Goal: Task Accomplishment & Management: Manage account settings

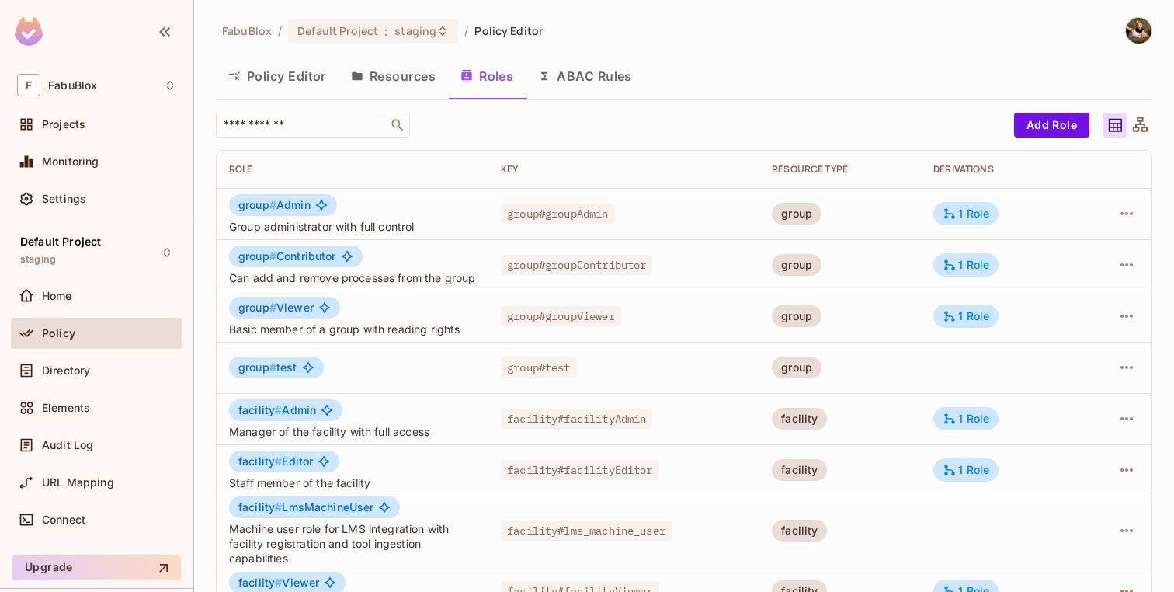
click at [367, 78] on button "Resources" at bounding box center [394, 76] width 110 height 39
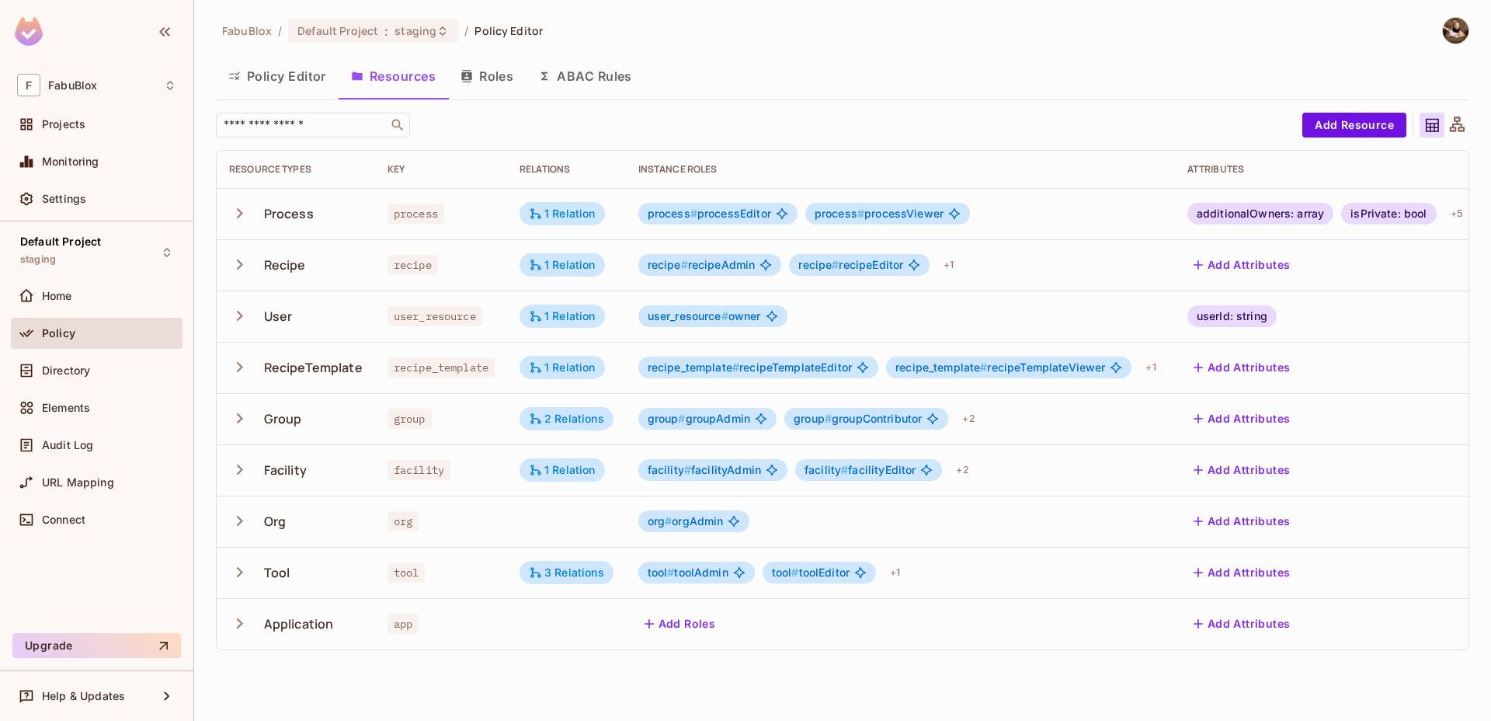
click at [501, 71] on button "Roles" at bounding box center [487, 76] width 78 height 39
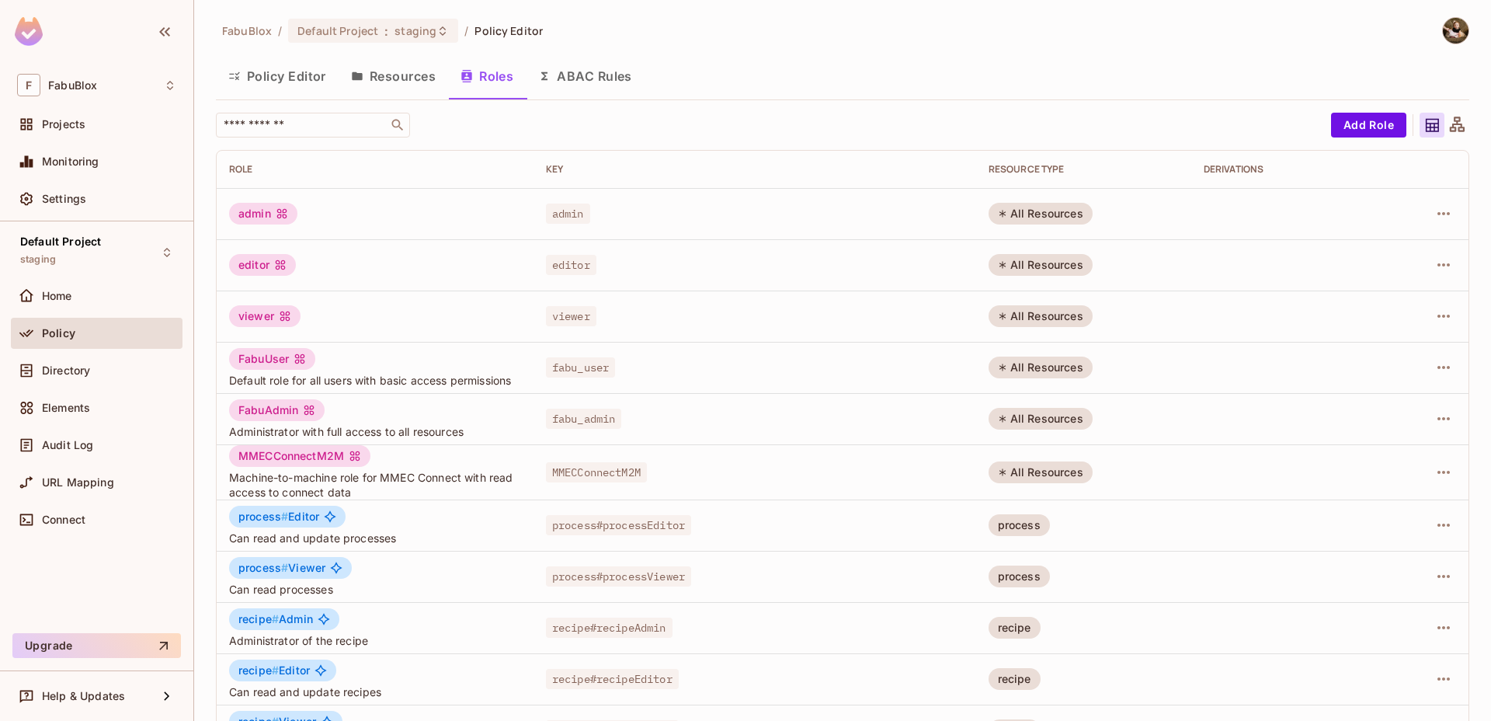
click at [292, 82] on button "Policy Editor" at bounding box center [277, 76] width 123 height 39
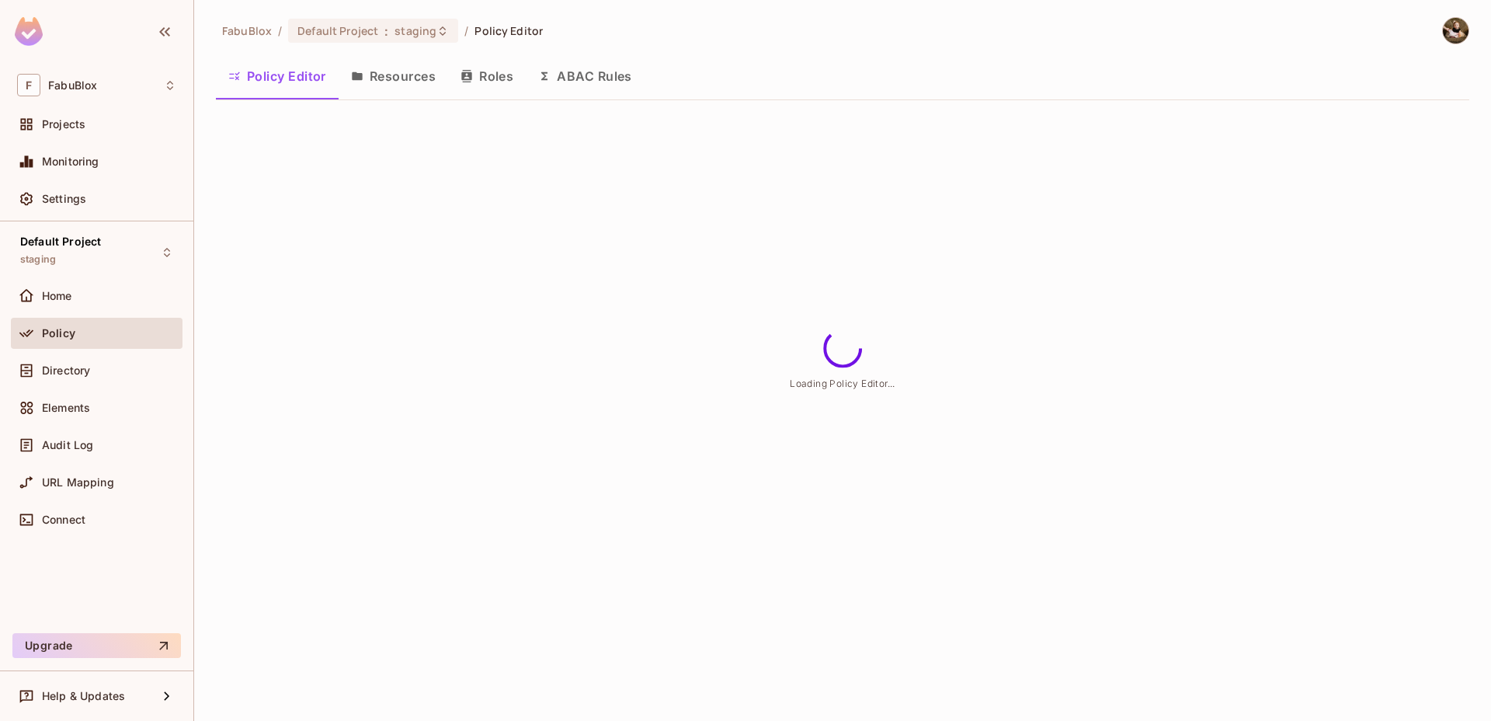
click at [471, 70] on icon "button" at bounding box center [466, 76] width 10 height 12
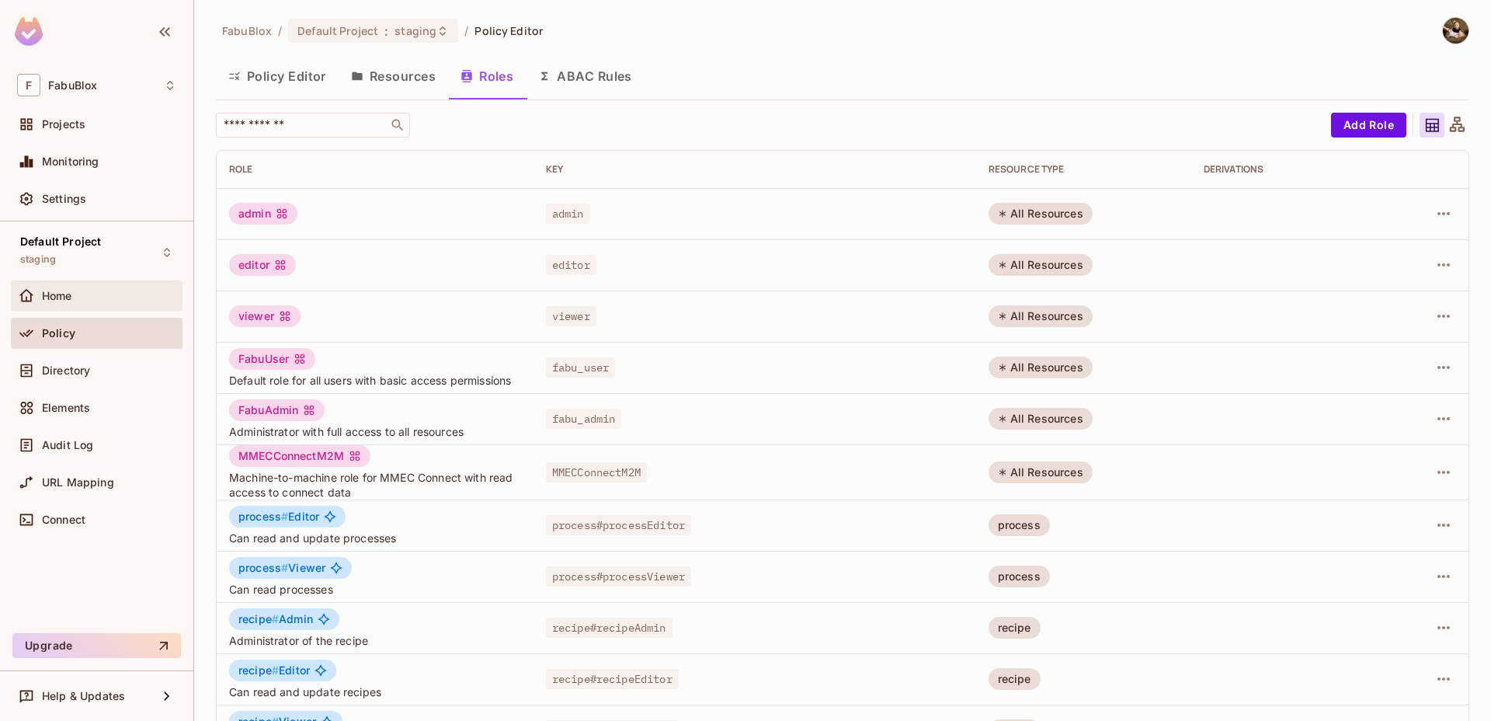
click at [93, 300] on div "Home" at bounding box center [109, 296] width 134 height 12
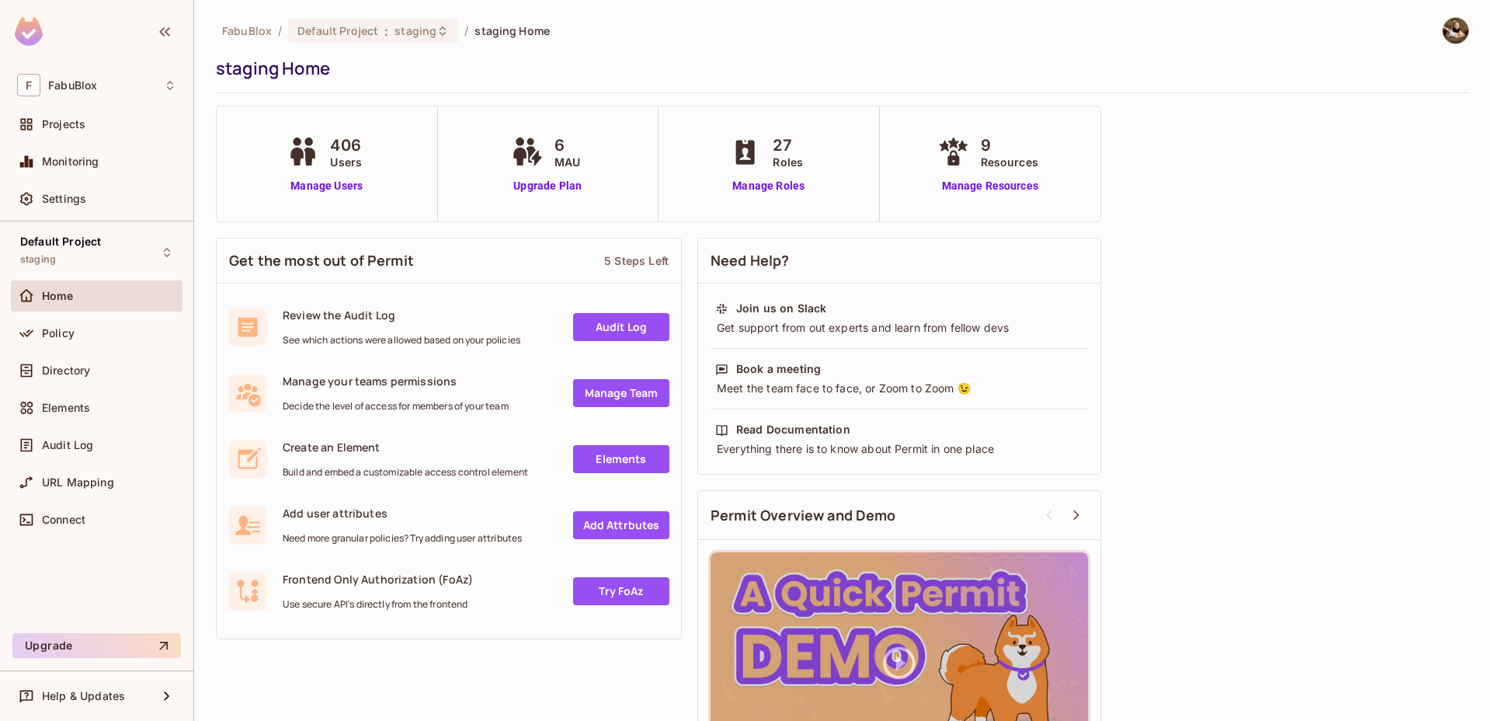
click at [280, 169] on div "406 Users Manage Users" at bounding box center [327, 163] width 221 height 115
click at [294, 186] on link "Manage Users" at bounding box center [326, 186] width 86 height 16
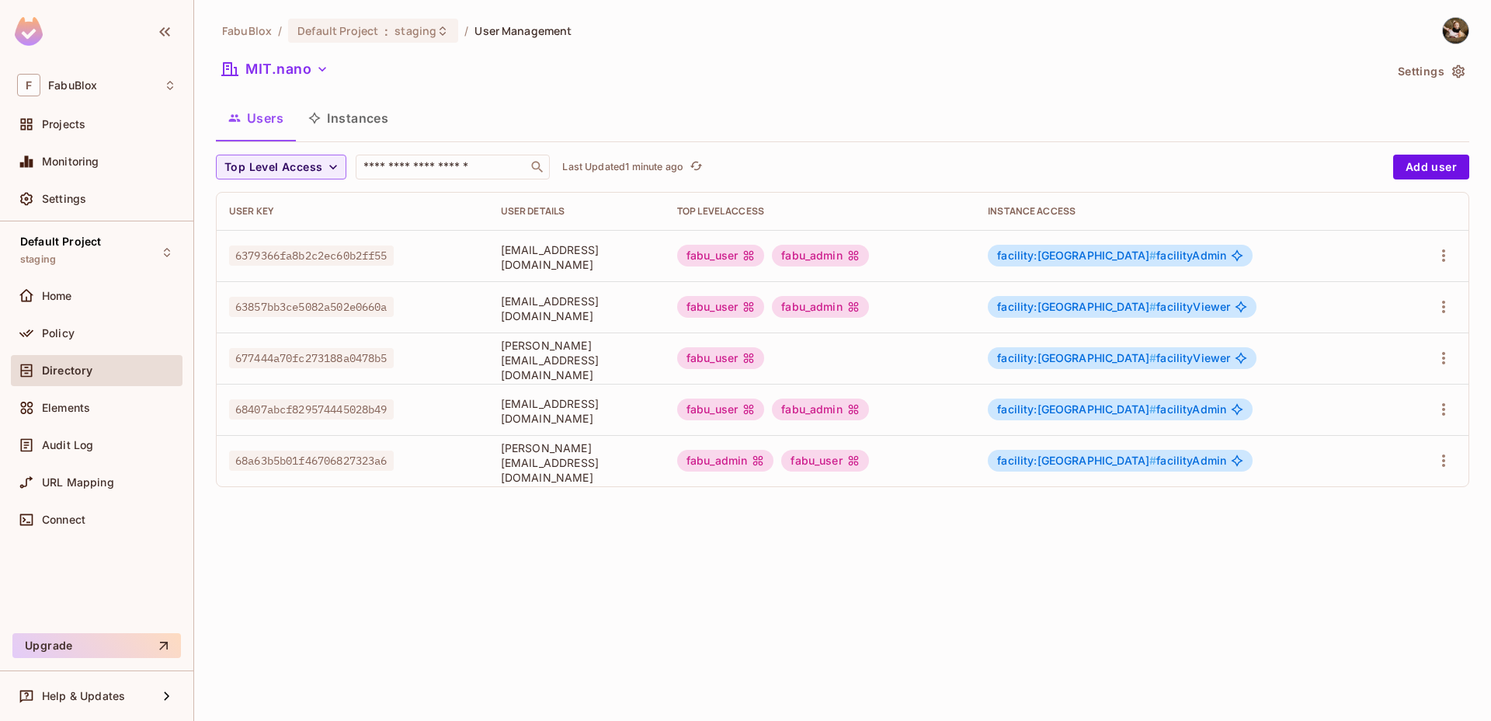
click at [958, 374] on td "fabu_user" at bounding box center [820, 357] width 311 height 51
click at [836, 544] on div "FabuBlox / Default Project : staging / User Management MIT.nano Settings Users …" at bounding box center [842, 360] width 1297 height 721
click at [1226, 458] on span "facility:[GEOGRAPHIC_DATA] # facilityAdmin" at bounding box center [1111, 460] width 229 height 12
click at [1224, 458] on span "facility:[GEOGRAPHIC_DATA] # facilityAdmin" at bounding box center [1111, 460] width 229 height 12
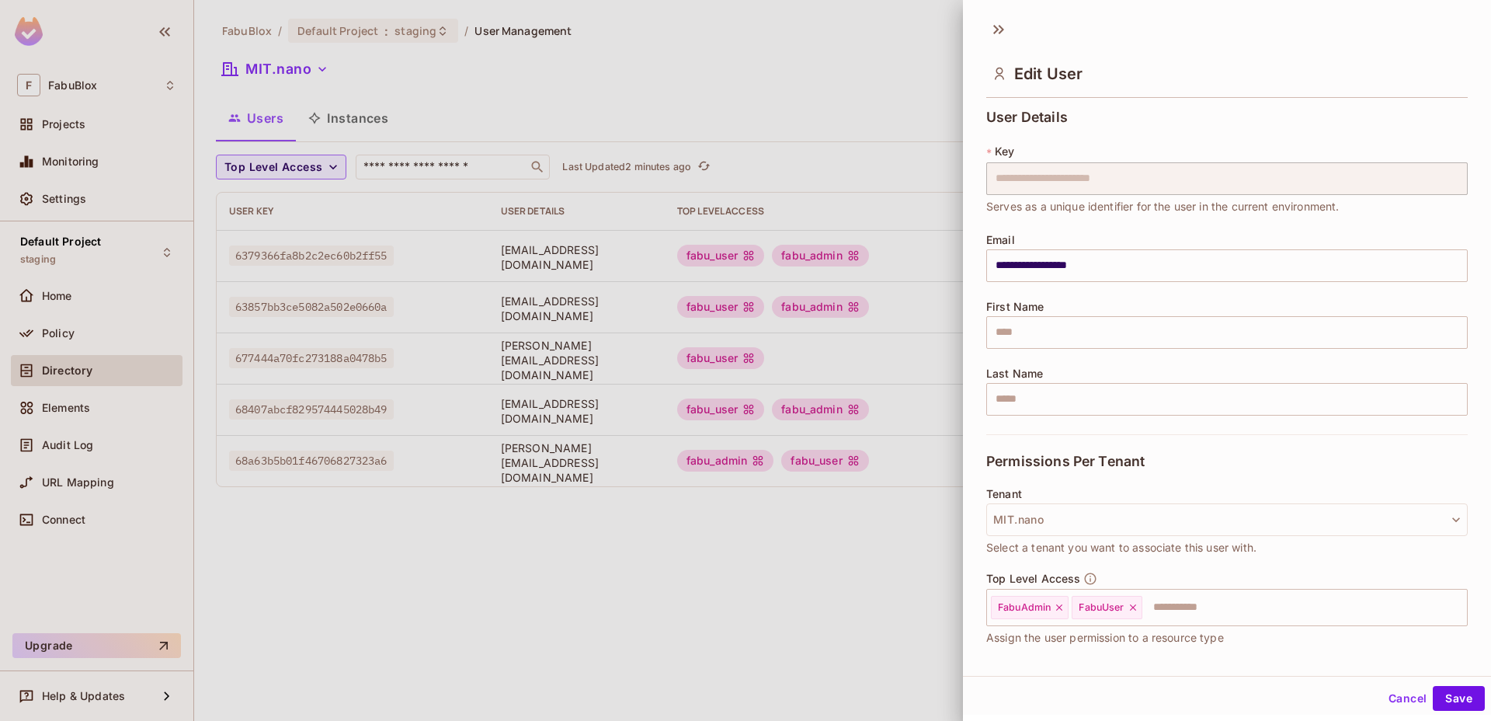
click at [1194, 461] on div "Permissions Per Tenant" at bounding box center [1227, 461] width 482 height 54
click at [737, 575] on div at bounding box center [745, 360] width 1491 height 721
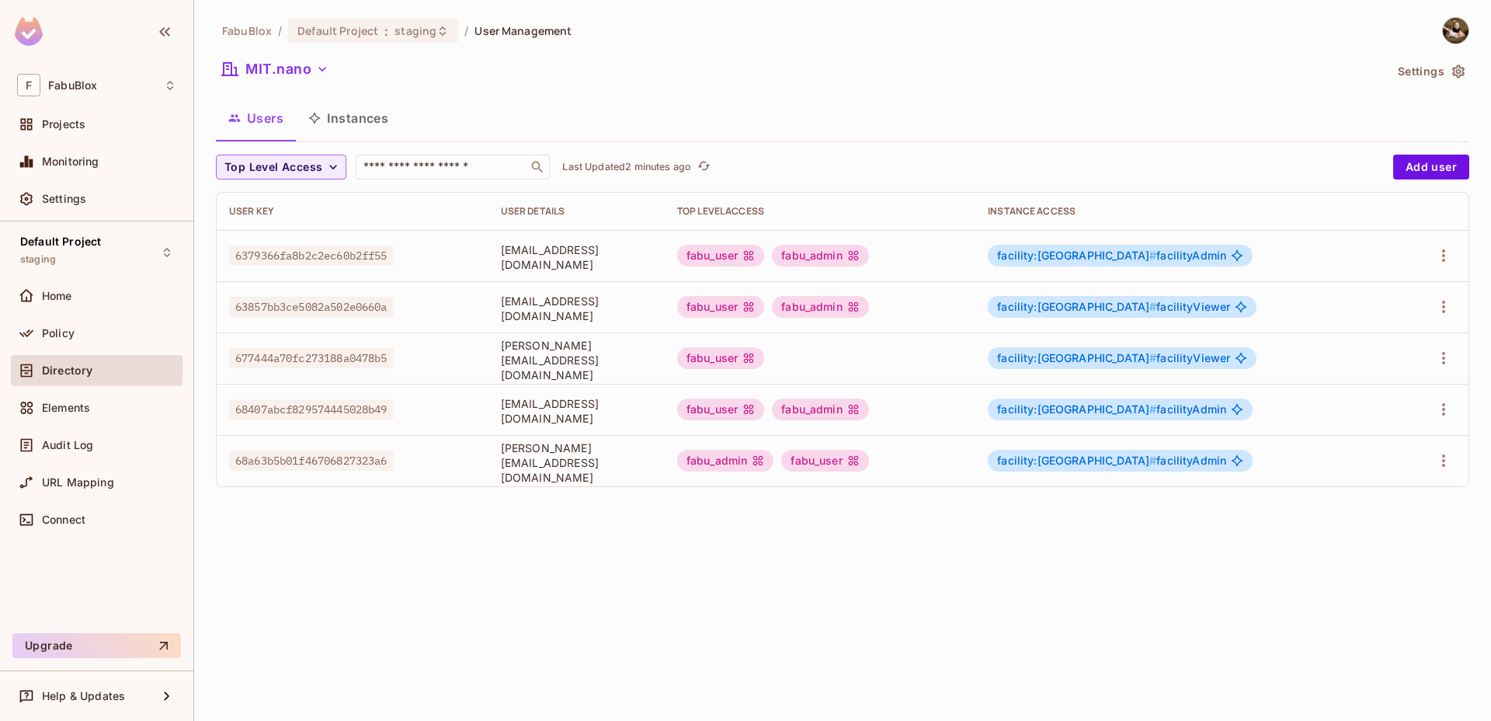
click at [919, 349] on div "fabu_user" at bounding box center [820, 358] width 286 height 22
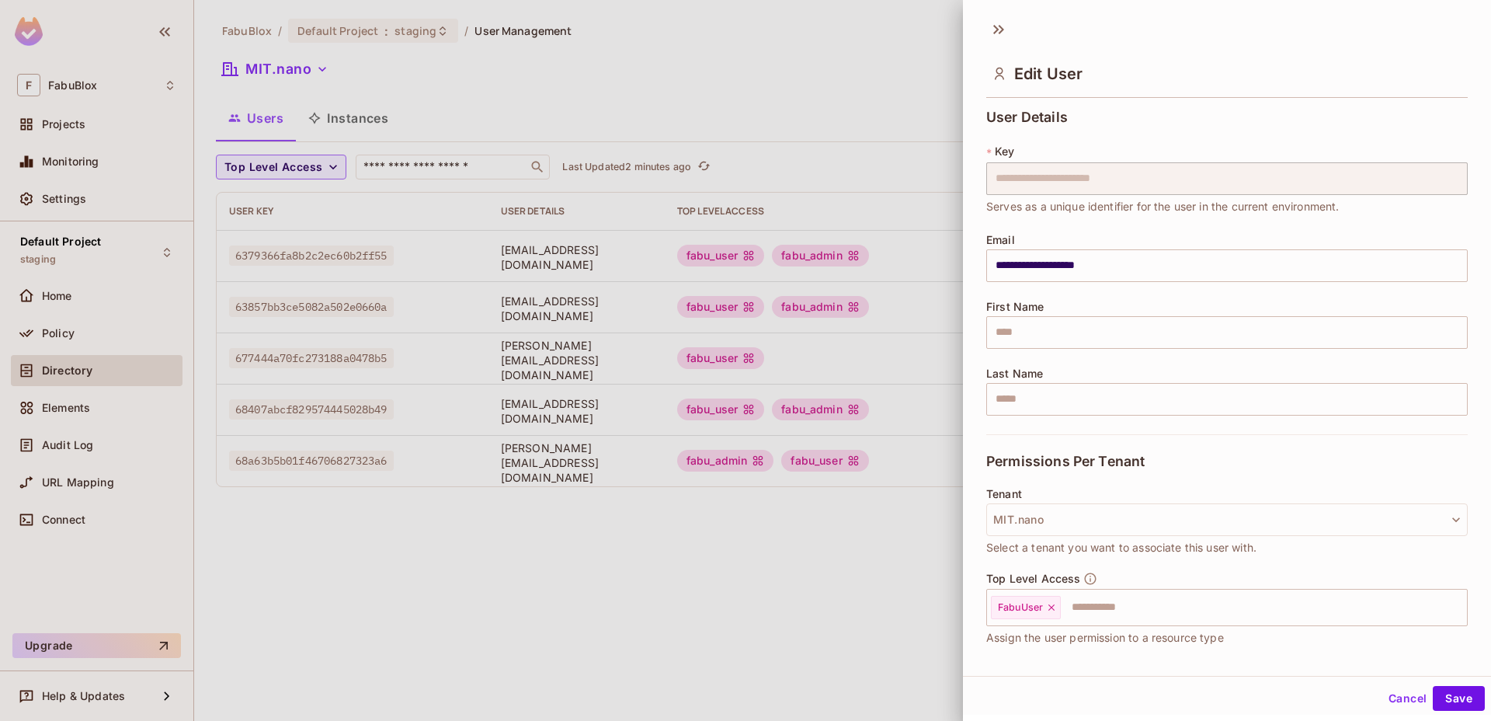
click at [1386, 694] on button "Cancel" at bounding box center [1407, 698] width 50 height 25
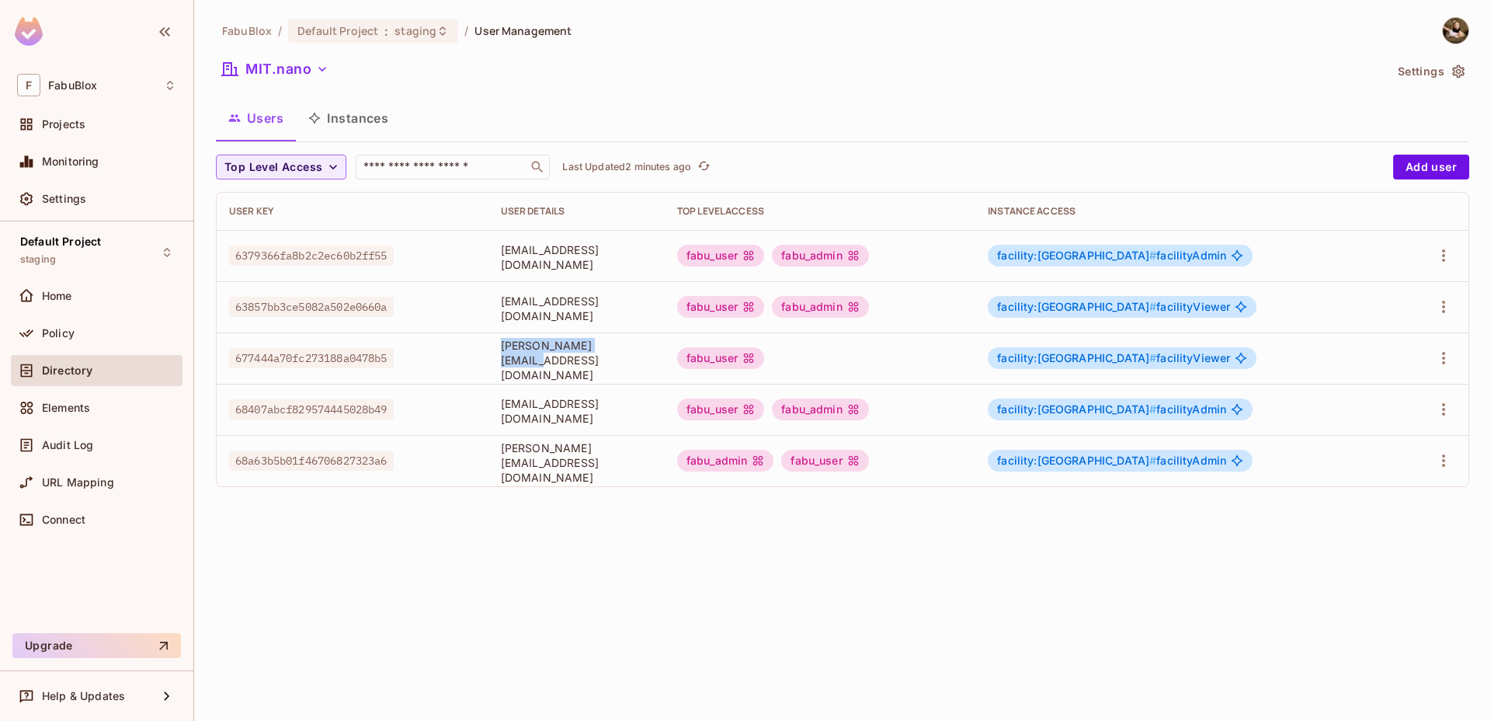
drag, startPoint x: 668, startPoint y: 353, endPoint x: 521, endPoint y: 362, distance: 147.0
click at [521, 362] on td "[PERSON_NAME][EMAIL_ADDRESS][DOMAIN_NAME]" at bounding box center [577, 357] width 176 height 51
click at [508, 520] on div "FabuBlox / Default Project : staging / User Management MIT.nano Settings Users …" at bounding box center [842, 360] width 1297 height 721
click at [1445, 347] on button "button" at bounding box center [1443, 358] width 25 height 25
click at [1272, 574] on div at bounding box center [745, 360] width 1491 height 721
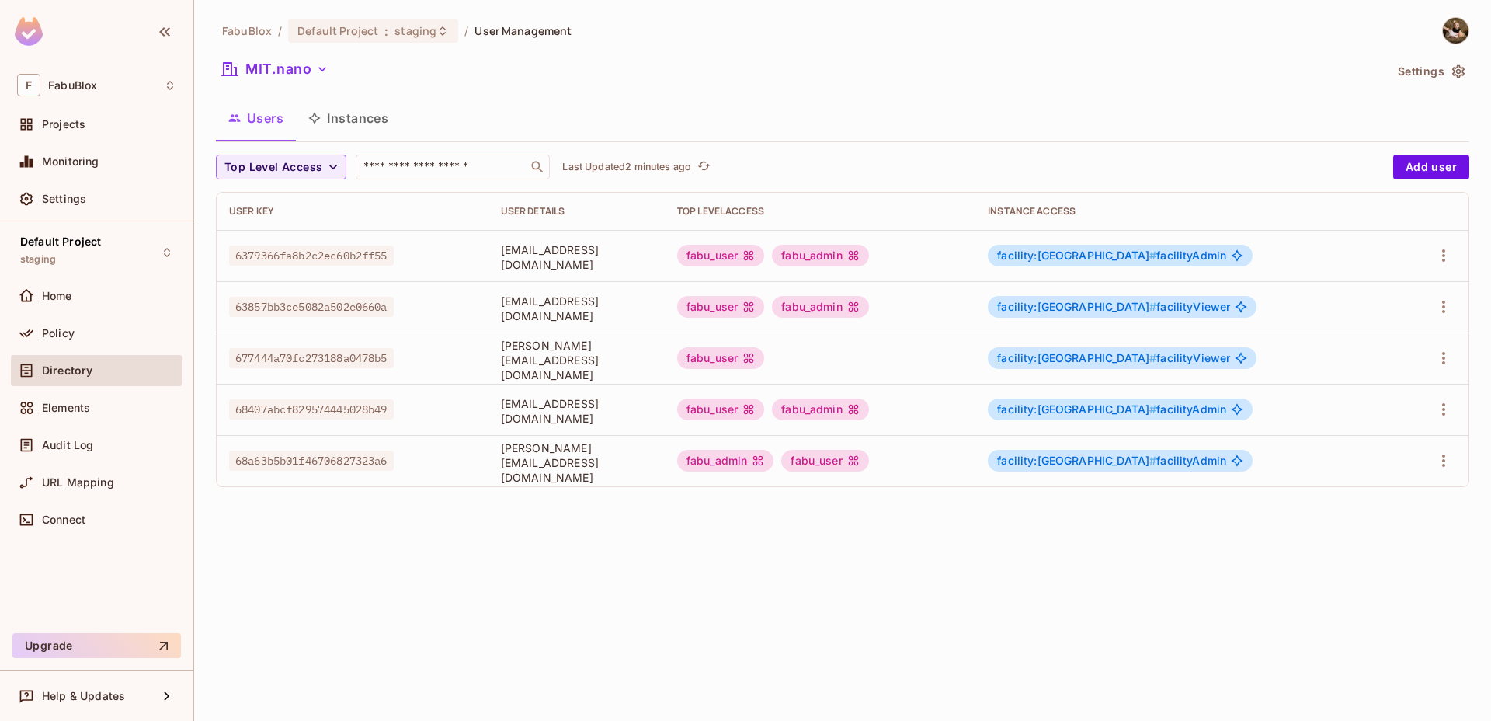
click at [1208, 251] on span "facility:[GEOGRAPHIC_DATA] # facilityAdmin" at bounding box center [1111, 255] width 229 height 12
click at [1208, 251] on body "F FabuBlox Projects Monitoring Settings Default Project staging Home Policy Dir…" at bounding box center [745, 360] width 1491 height 721
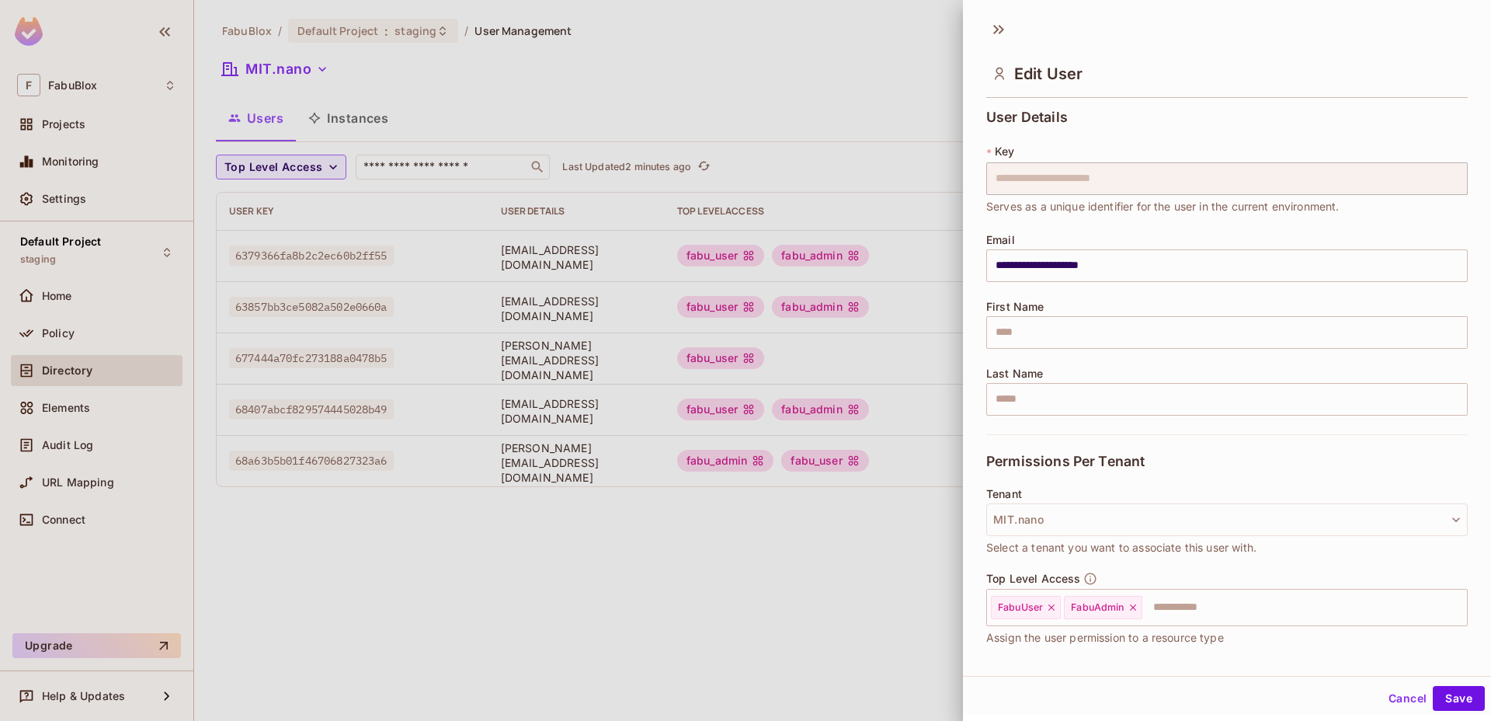
click at [712, 572] on div at bounding box center [745, 360] width 1491 height 721
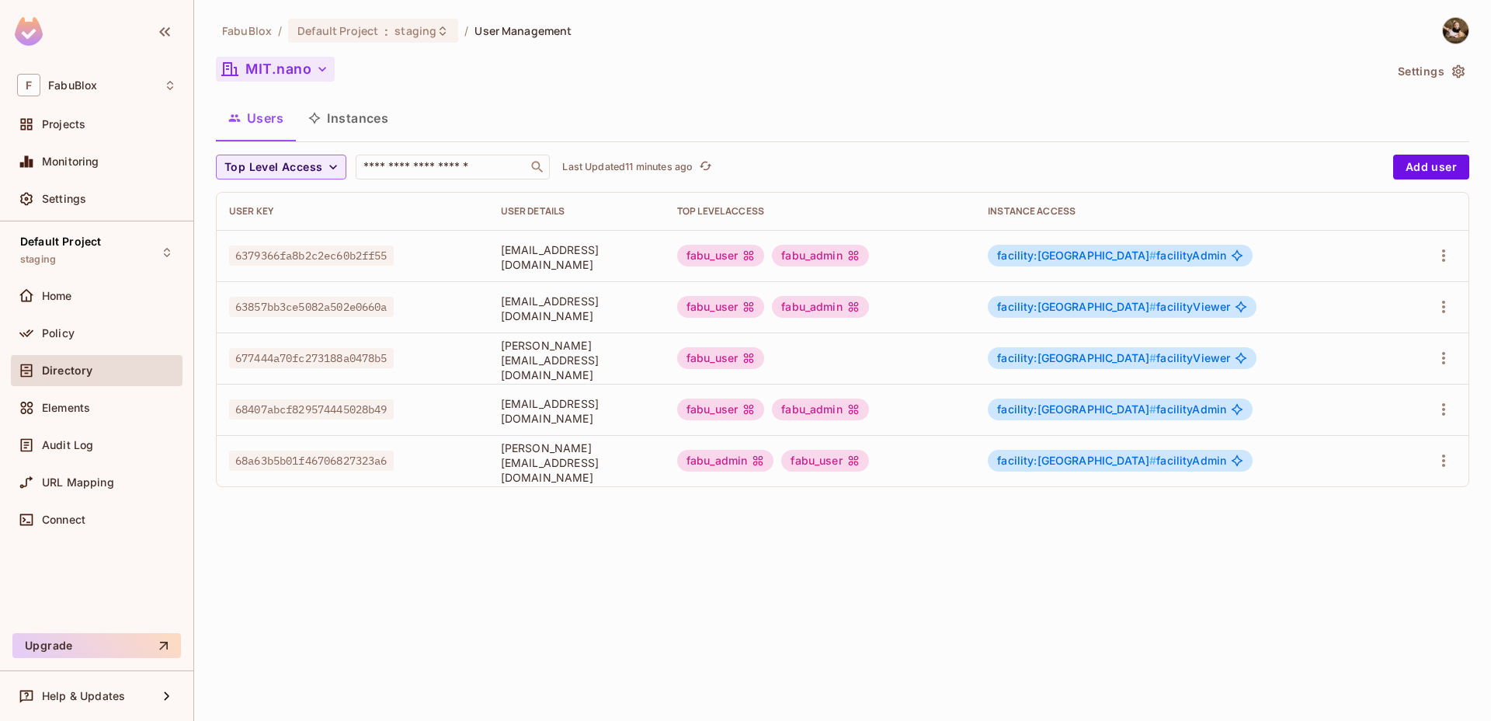
click at [303, 66] on button "MIT.nano" at bounding box center [275, 69] width 119 height 25
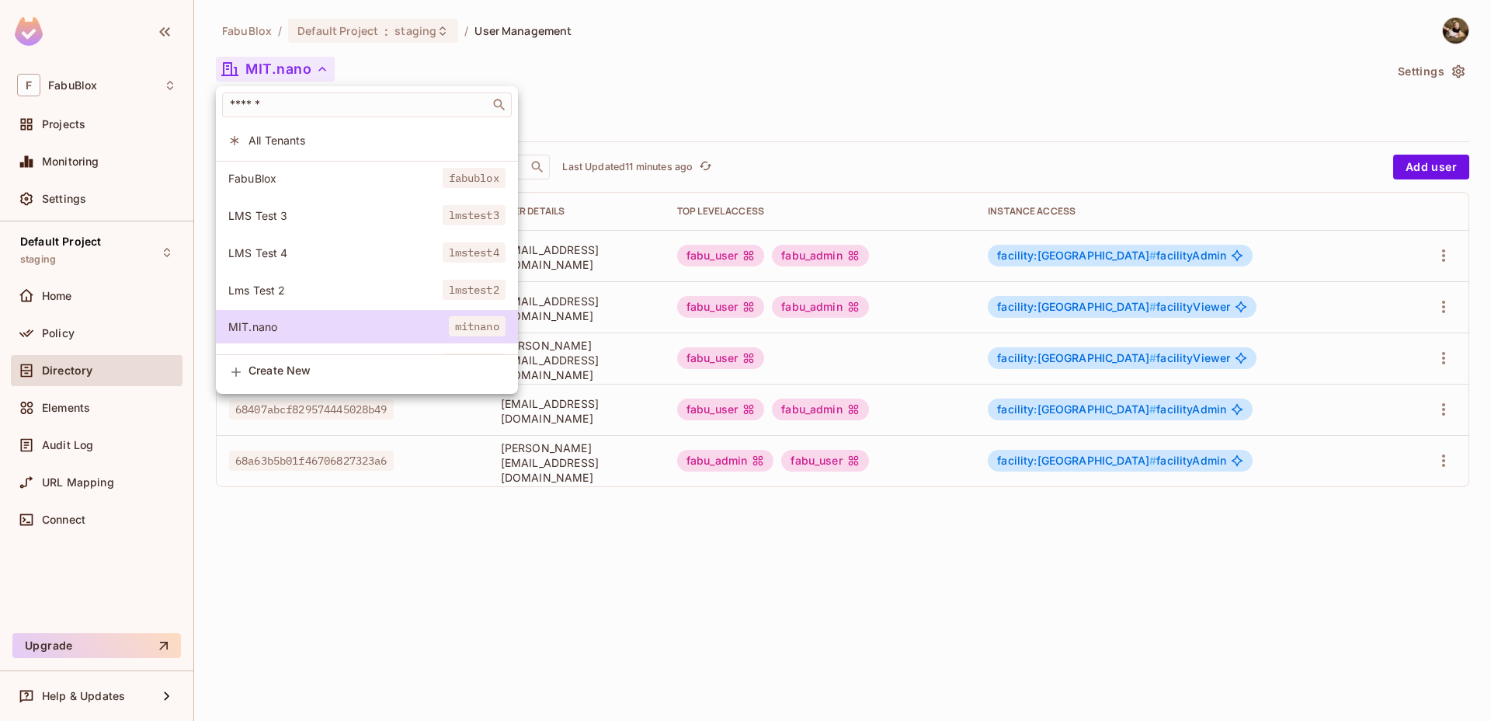
click at [318, 144] on span "All Tenants" at bounding box center [377, 140] width 257 height 15
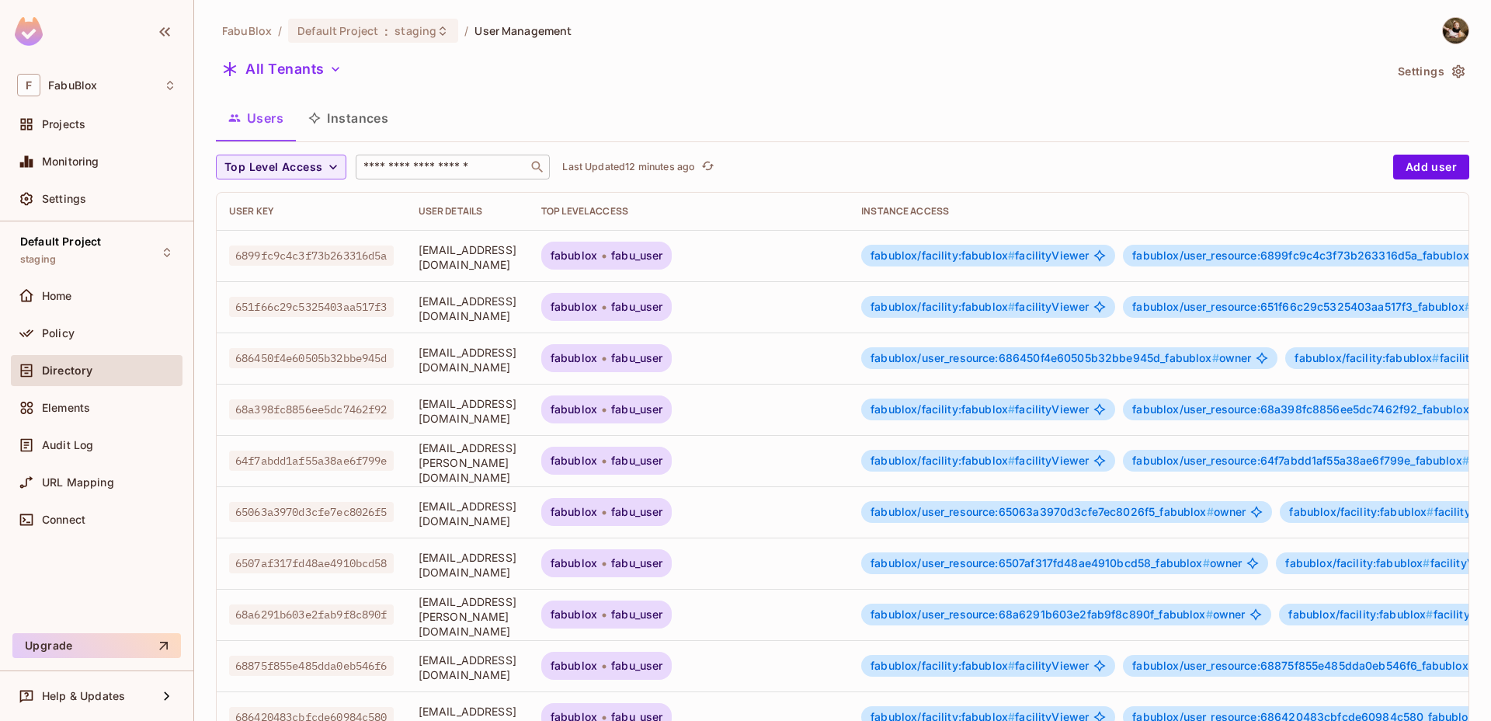
click at [449, 170] on input "text" at bounding box center [441, 167] width 163 height 16
click at [367, 120] on button "Instances" at bounding box center [348, 118] width 105 height 39
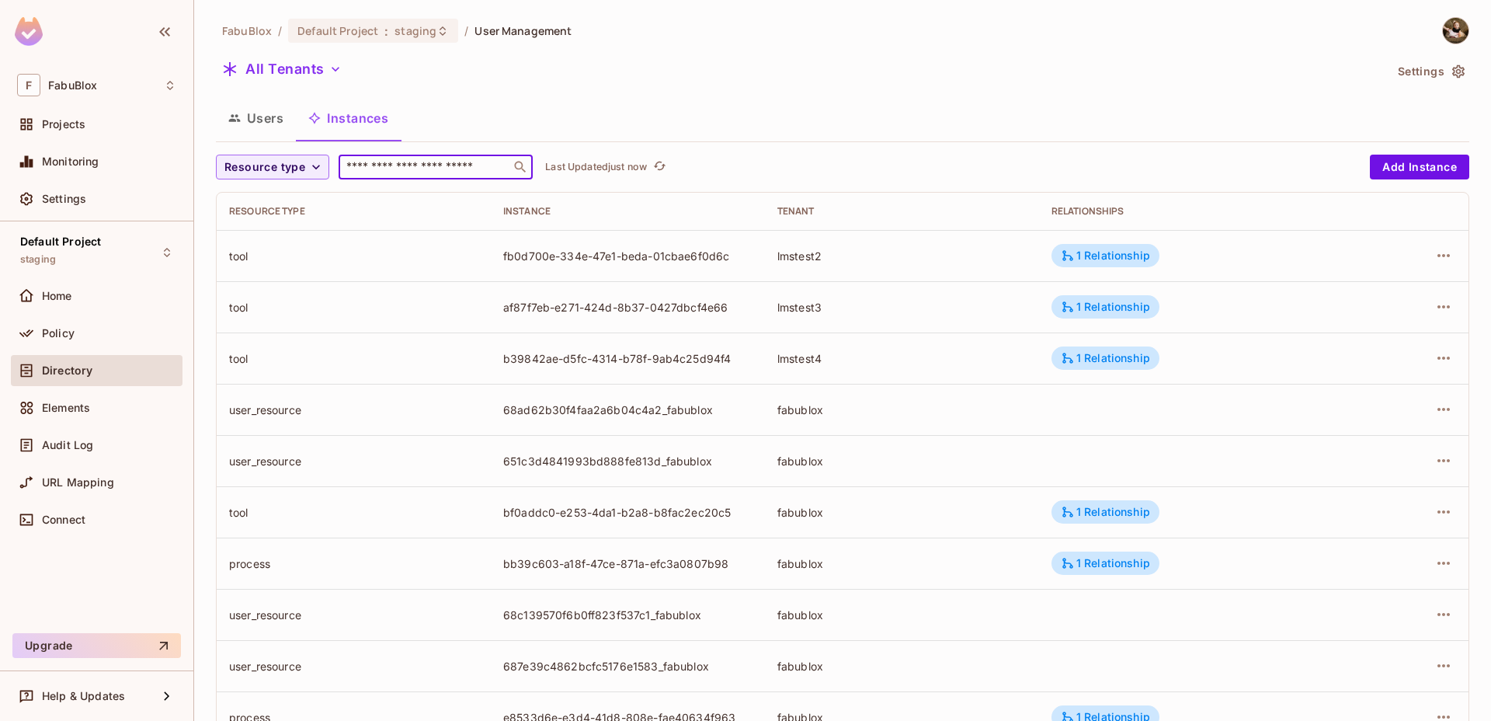
click at [417, 163] on input "text" at bounding box center [424, 167] width 163 height 16
click at [286, 160] on button "Resource type" at bounding box center [272, 167] width 113 height 25
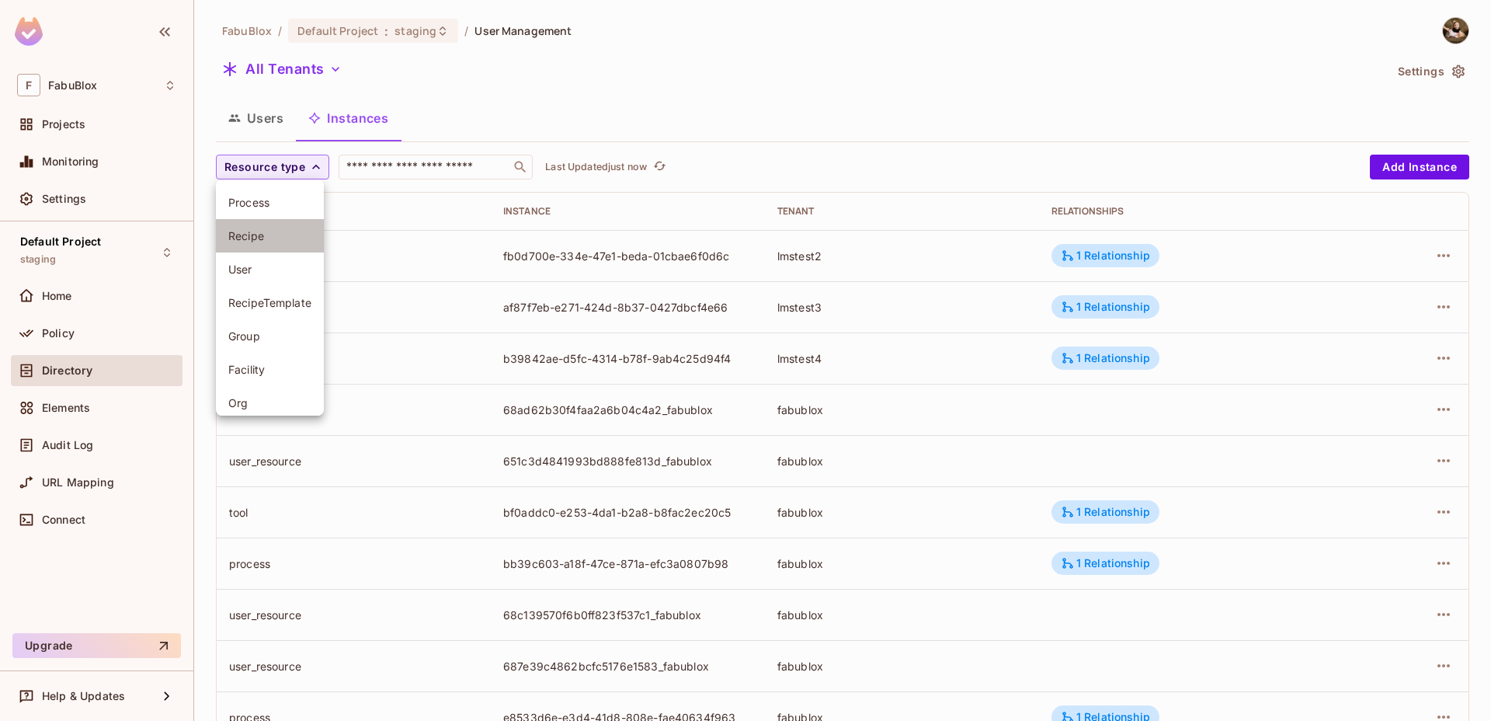
click at [270, 240] on span "Recipe" at bounding box center [269, 235] width 83 height 15
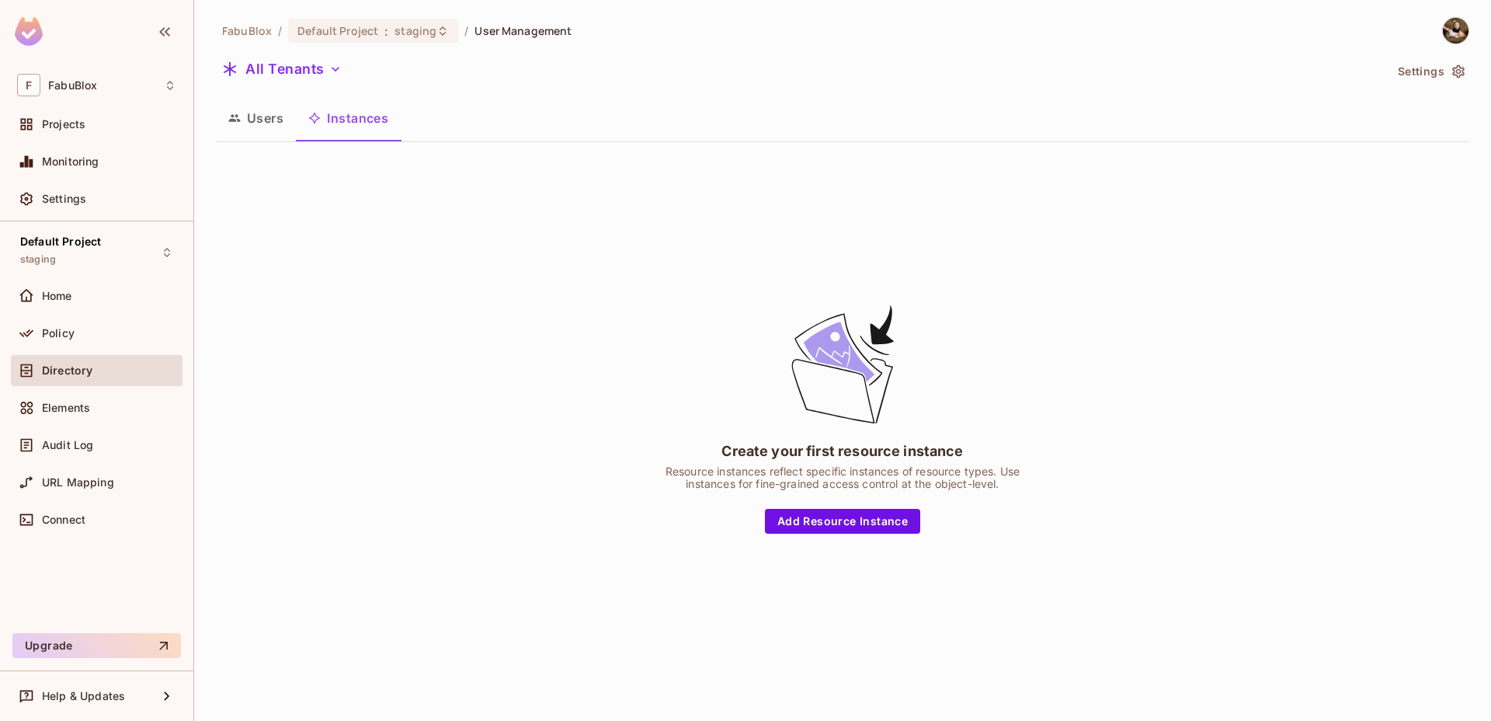
click at [281, 122] on button "Users" at bounding box center [256, 118] width 80 height 39
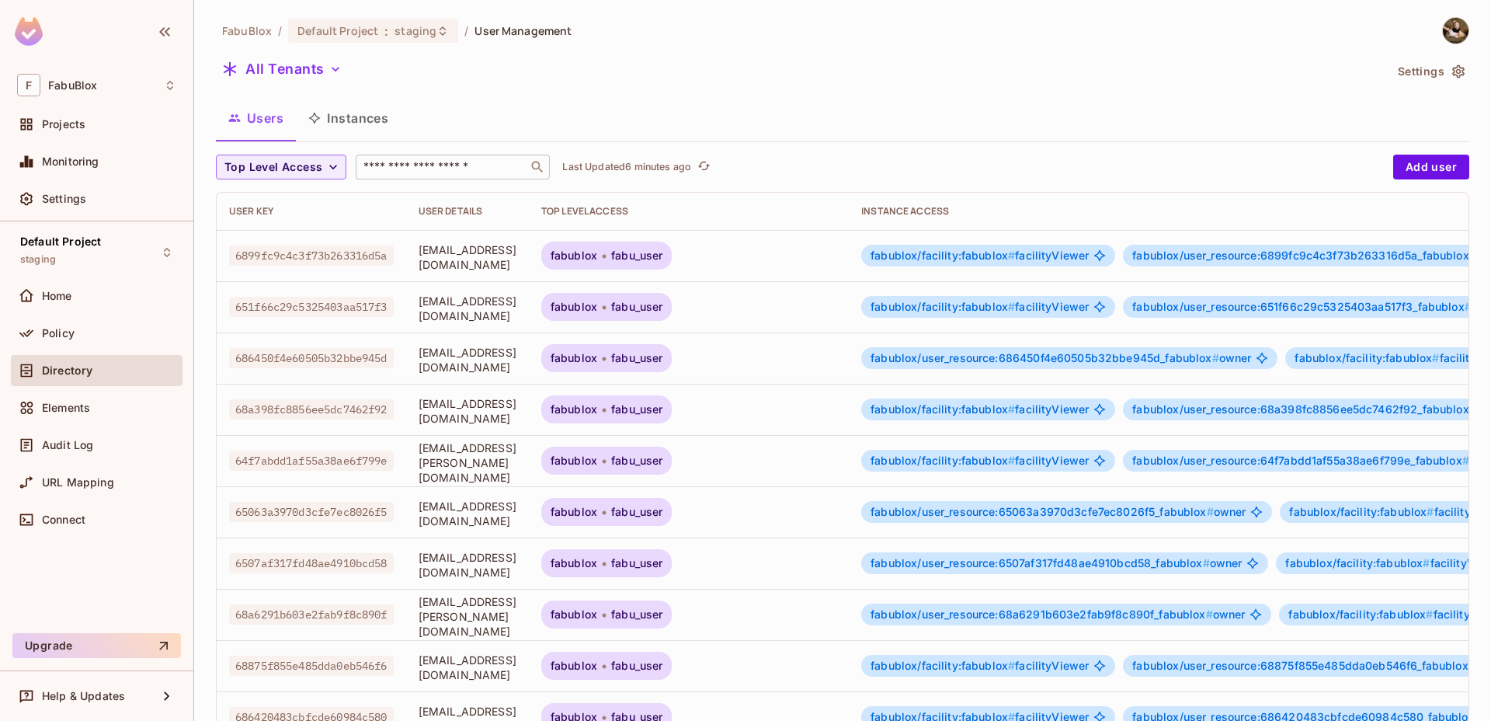
click at [419, 172] on input "text" at bounding box center [441, 167] width 163 height 16
type input "**"
click at [287, 181] on div "Top Level Access ** ​ Last Updated 6 minutes ago Add user User Key User Details…" at bounding box center [842, 603] width 1253 height 896
click at [291, 163] on span "Top Level Access" at bounding box center [273, 167] width 98 height 19
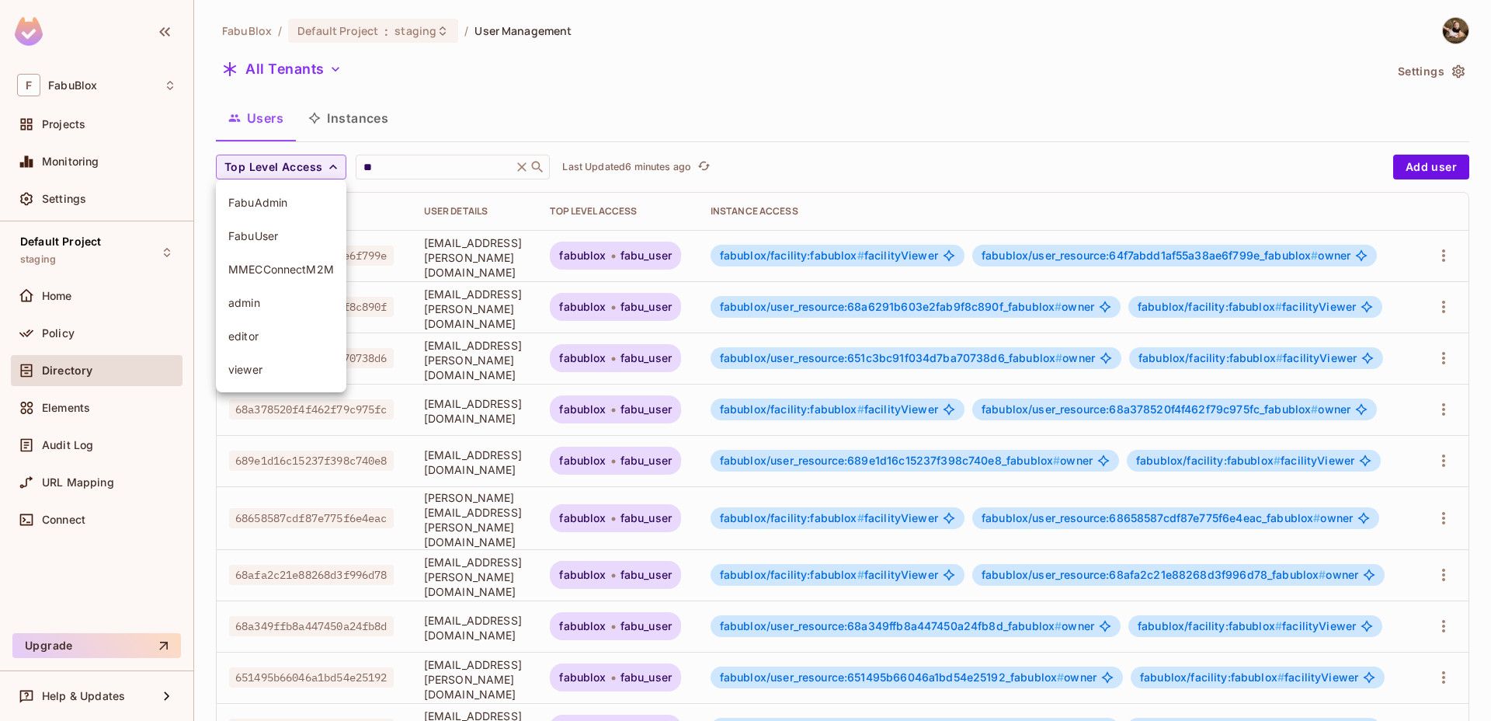
click at [383, 162] on div at bounding box center [745, 360] width 1491 height 721
click at [341, 121] on button "Instances" at bounding box center [348, 118] width 105 height 39
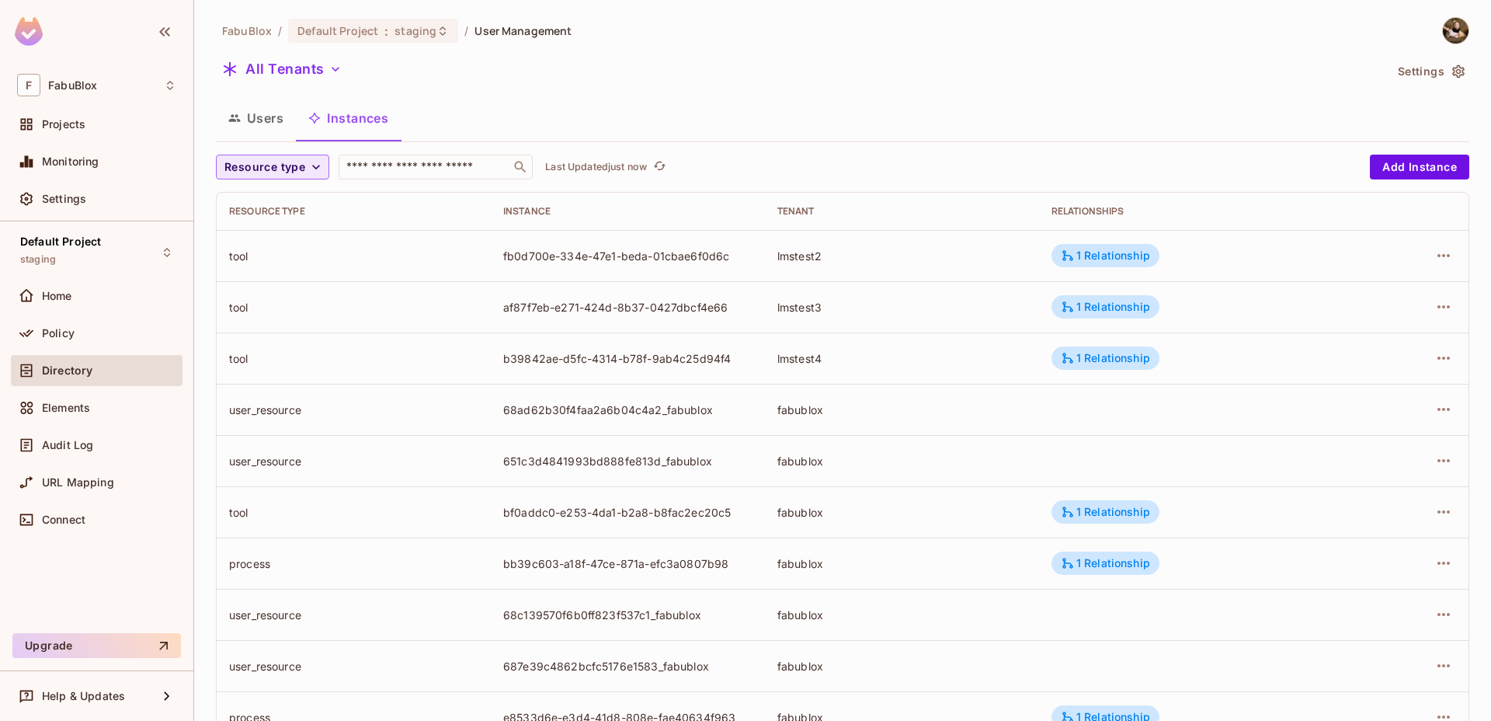
click at [301, 163] on span "Resource type" at bounding box center [264, 167] width 81 height 19
click at [259, 235] on span "Recipe" at bounding box center [269, 235] width 83 height 15
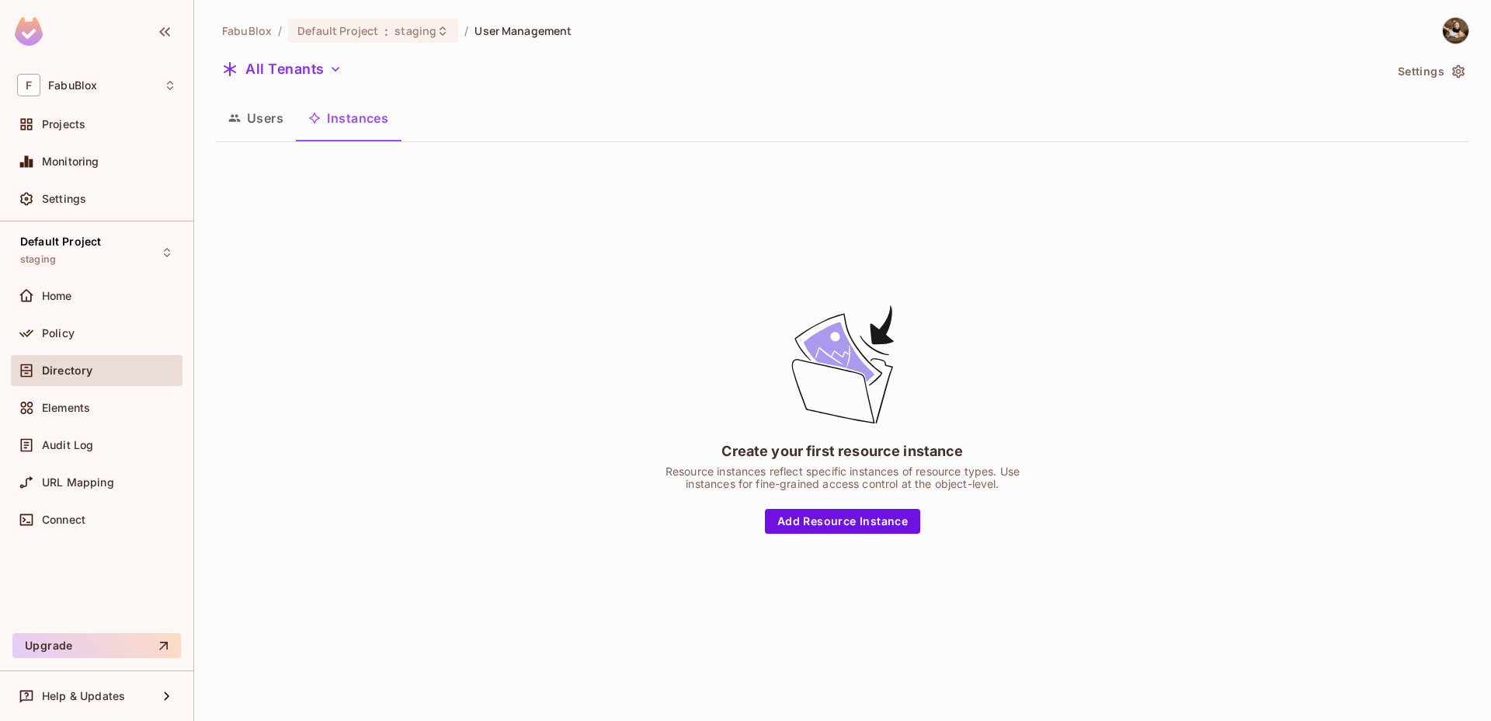
click at [353, 127] on button "Instances" at bounding box center [348, 118] width 105 height 39
click at [317, 71] on button "All Tenants" at bounding box center [282, 69] width 132 height 25
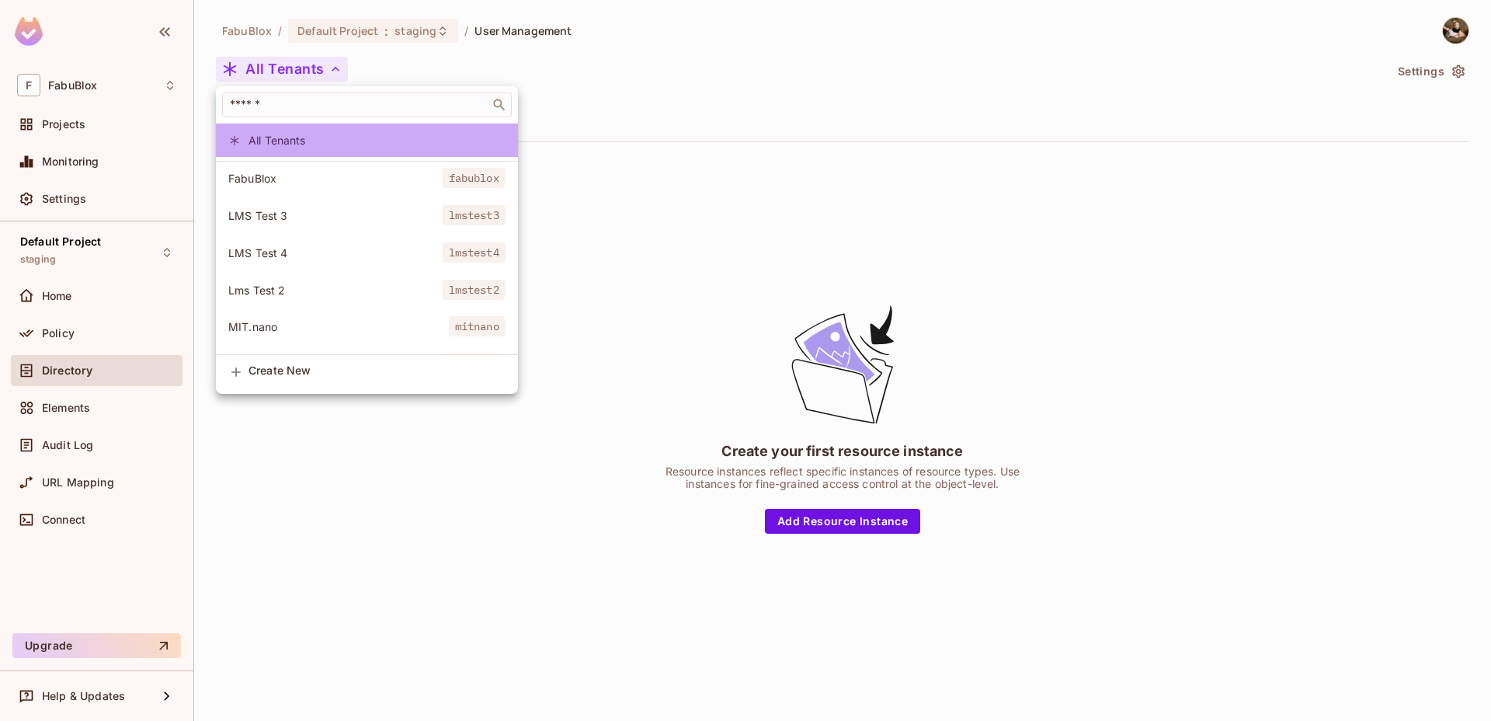
click at [349, 141] on span "All Tenants" at bounding box center [377, 140] width 257 height 15
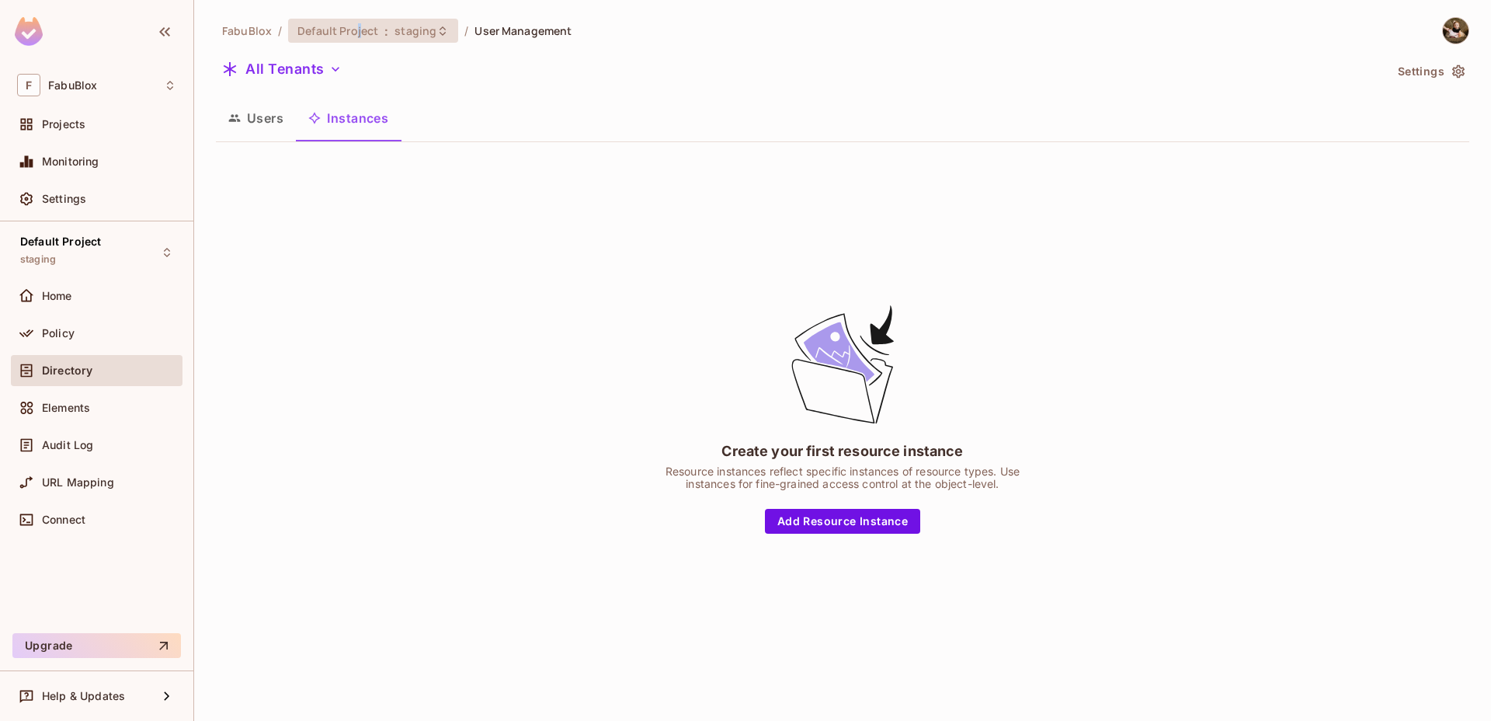
click at [356, 24] on span "Default Project" at bounding box center [337, 30] width 81 height 15
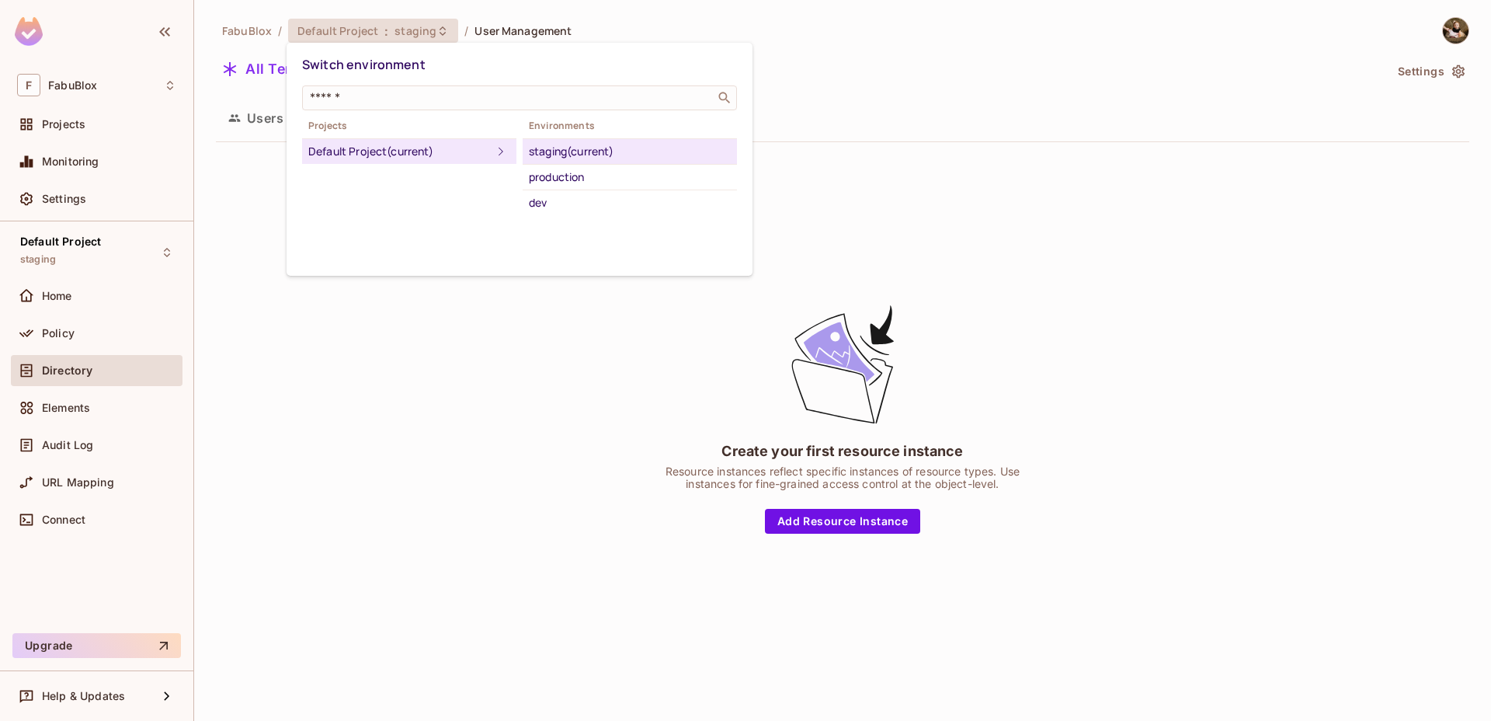
click at [430, 139] on li "Default Project (current)" at bounding box center [409, 151] width 214 height 25
click at [432, 145] on div "Default Project (current)" at bounding box center [399, 151] width 183 height 19
click at [586, 179] on div "production" at bounding box center [630, 177] width 202 height 19
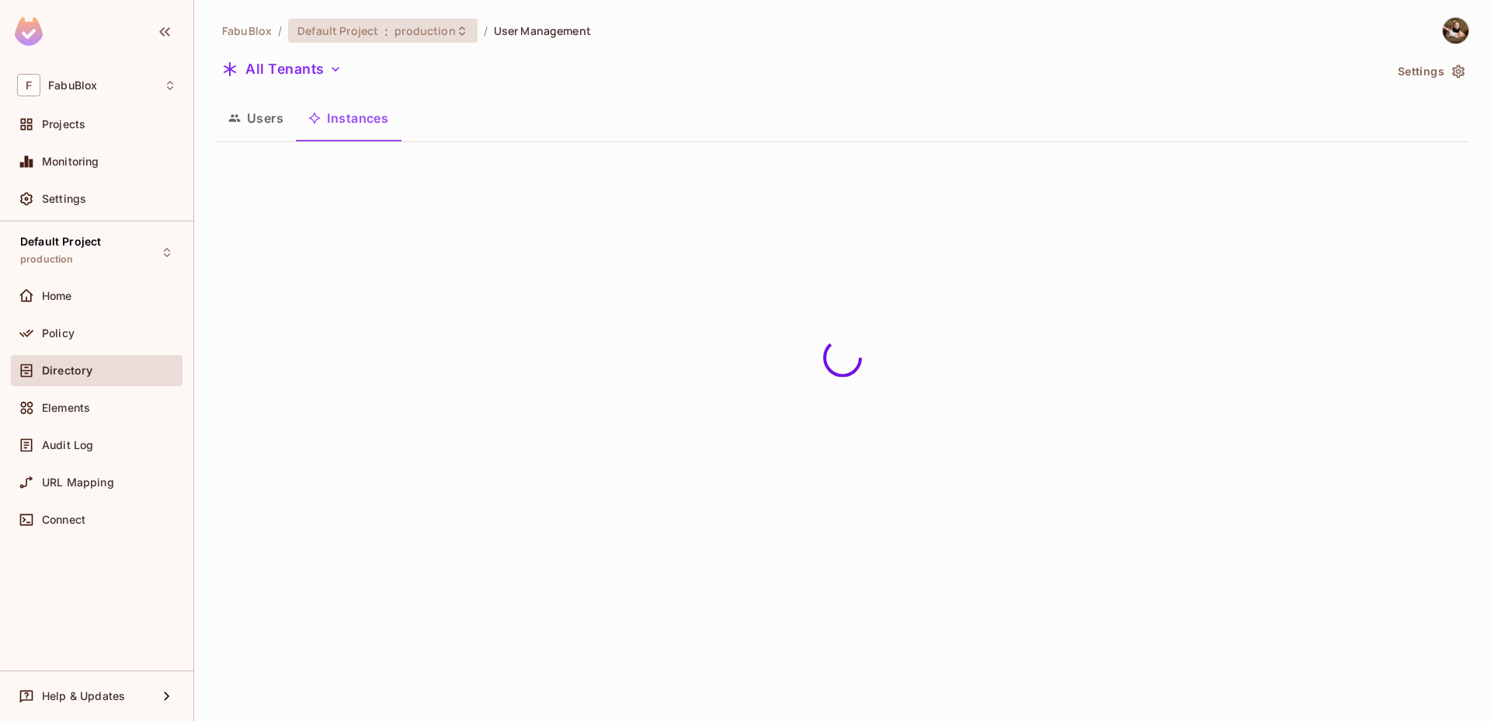
click at [456, 31] on icon at bounding box center [462, 31] width 12 height 12
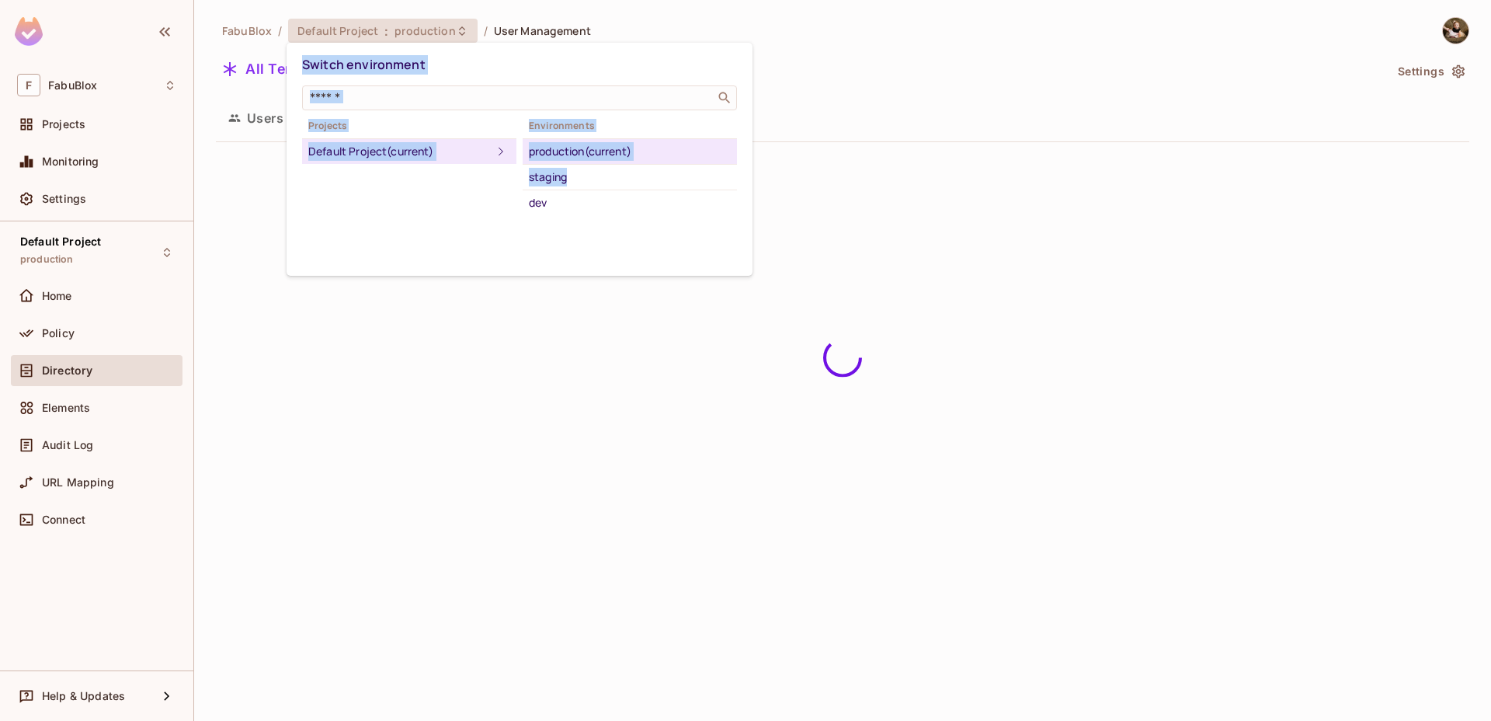
drag, startPoint x: 573, startPoint y: 172, endPoint x: 843, endPoint y: 82, distance: 284.2
click at [843, 82] on div "Switch environment ​ Projects Default Project (current) Environments production…" at bounding box center [745, 360] width 1491 height 721
click at [843, 82] on div at bounding box center [745, 360] width 1491 height 721
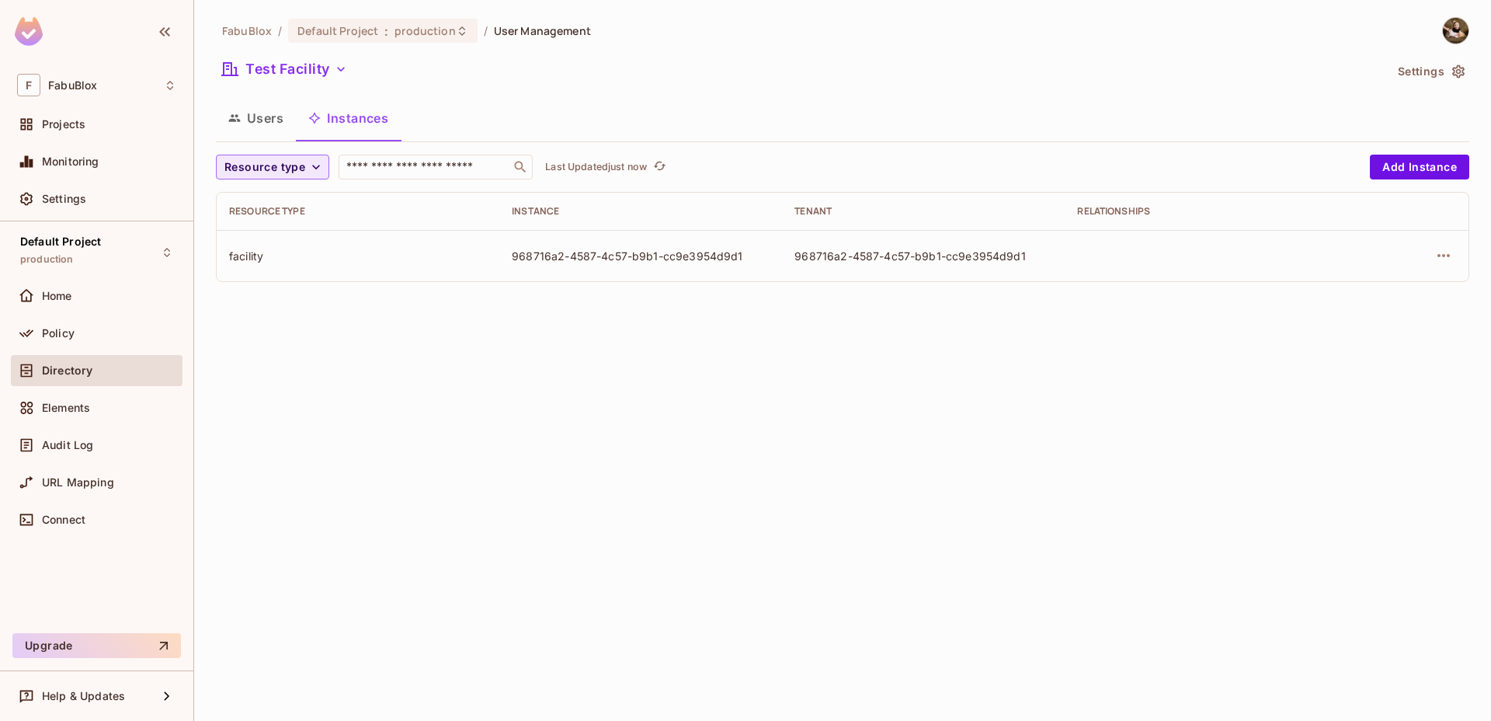
click at [268, 164] on span "Resource type" at bounding box center [264, 167] width 81 height 19
click at [365, 111] on div at bounding box center [745, 360] width 1491 height 721
click at [319, 68] on div "Recipe Tool Process Org User Group RecipeTemplate Application Facility" at bounding box center [745, 155] width 1491 height 311
click at [318, 74] on button "Test Facility" at bounding box center [284, 69] width 137 height 25
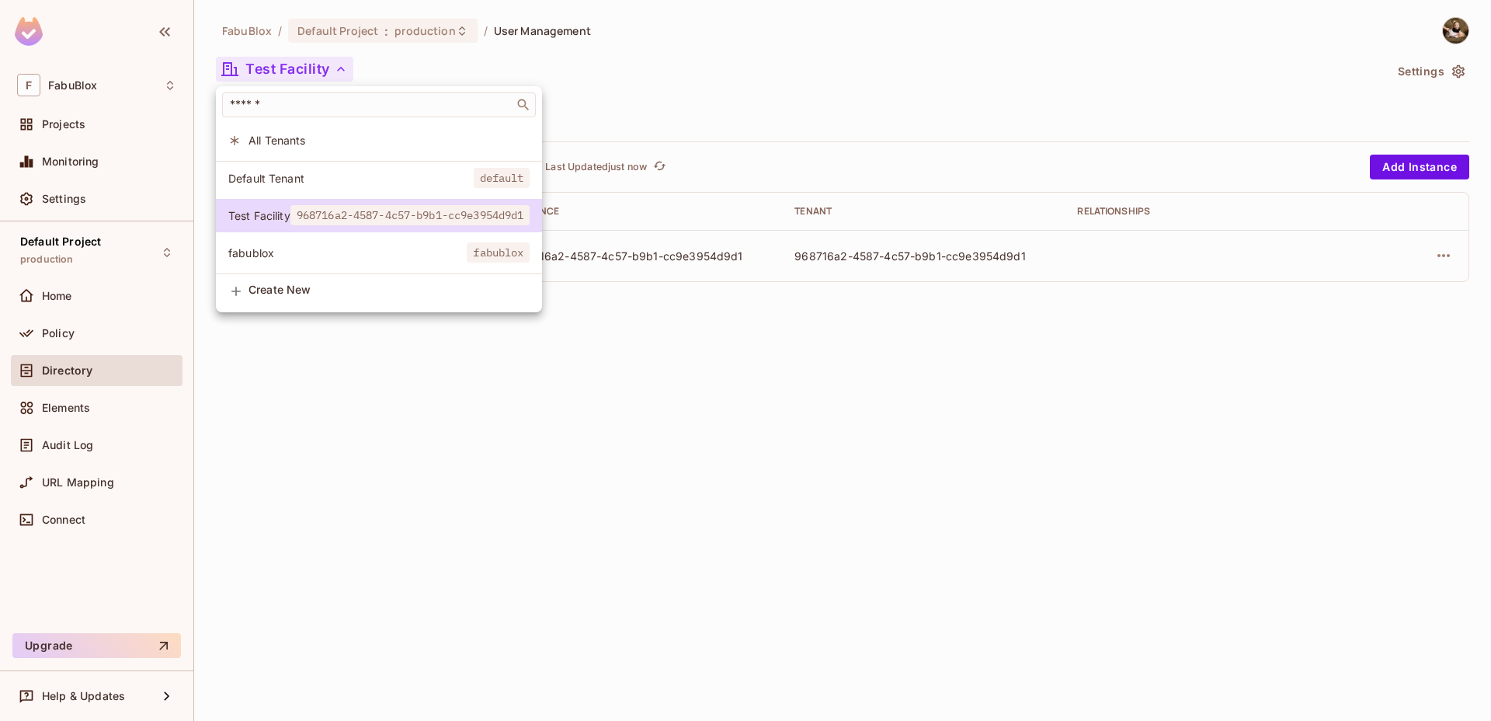
click at [306, 145] on span "All Tenants" at bounding box center [389, 140] width 281 height 15
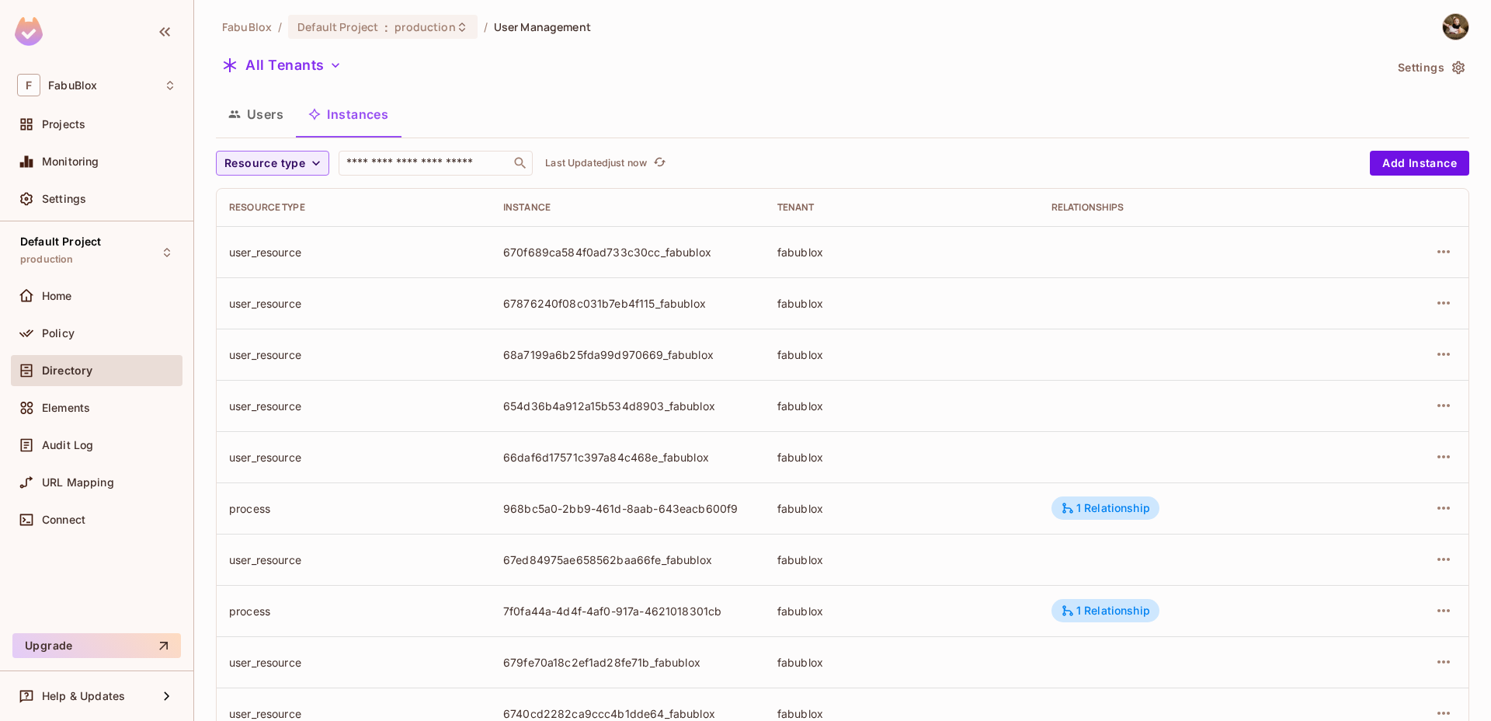
scroll to position [13, 0]
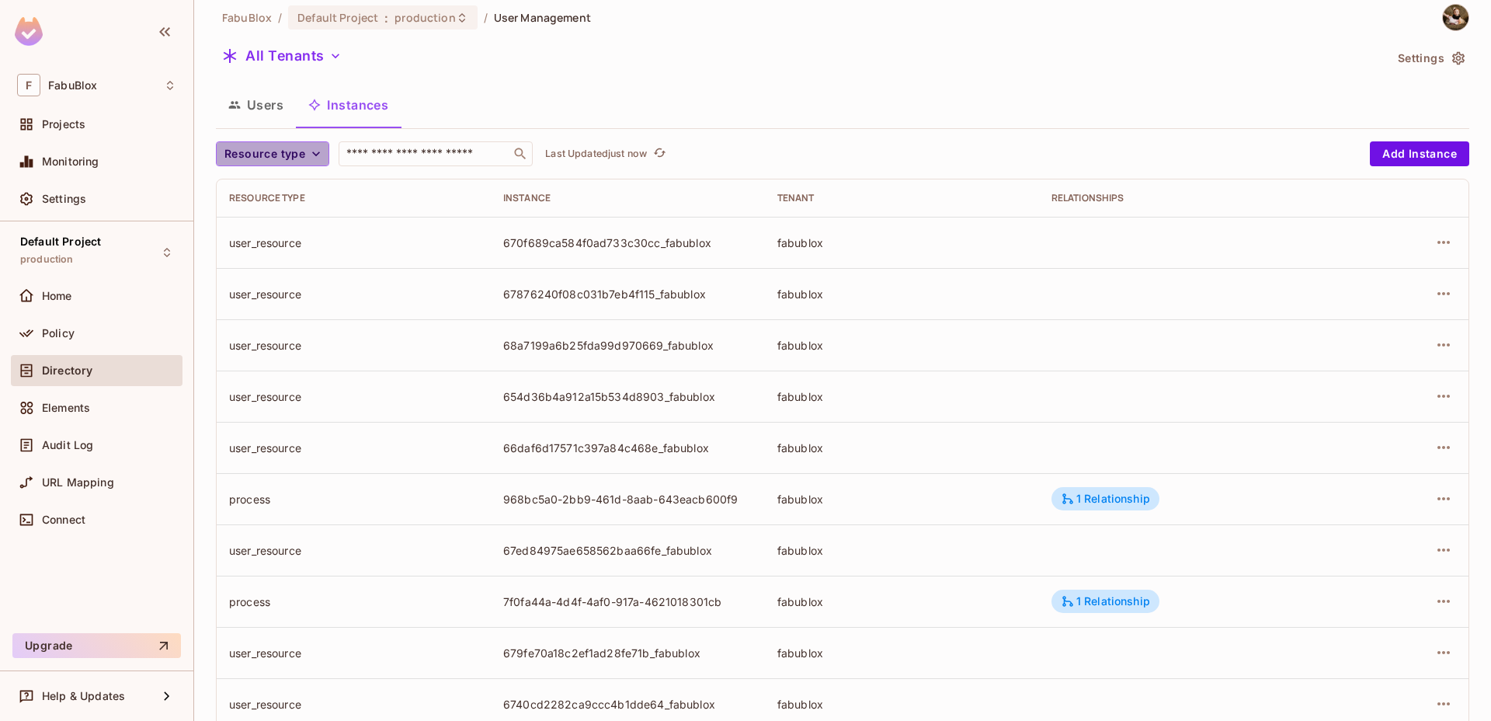
click at [297, 155] on span "Resource type" at bounding box center [264, 153] width 81 height 19
click at [278, 195] on span "Recipe" at bounding box center [269, 189] width 83 height 15
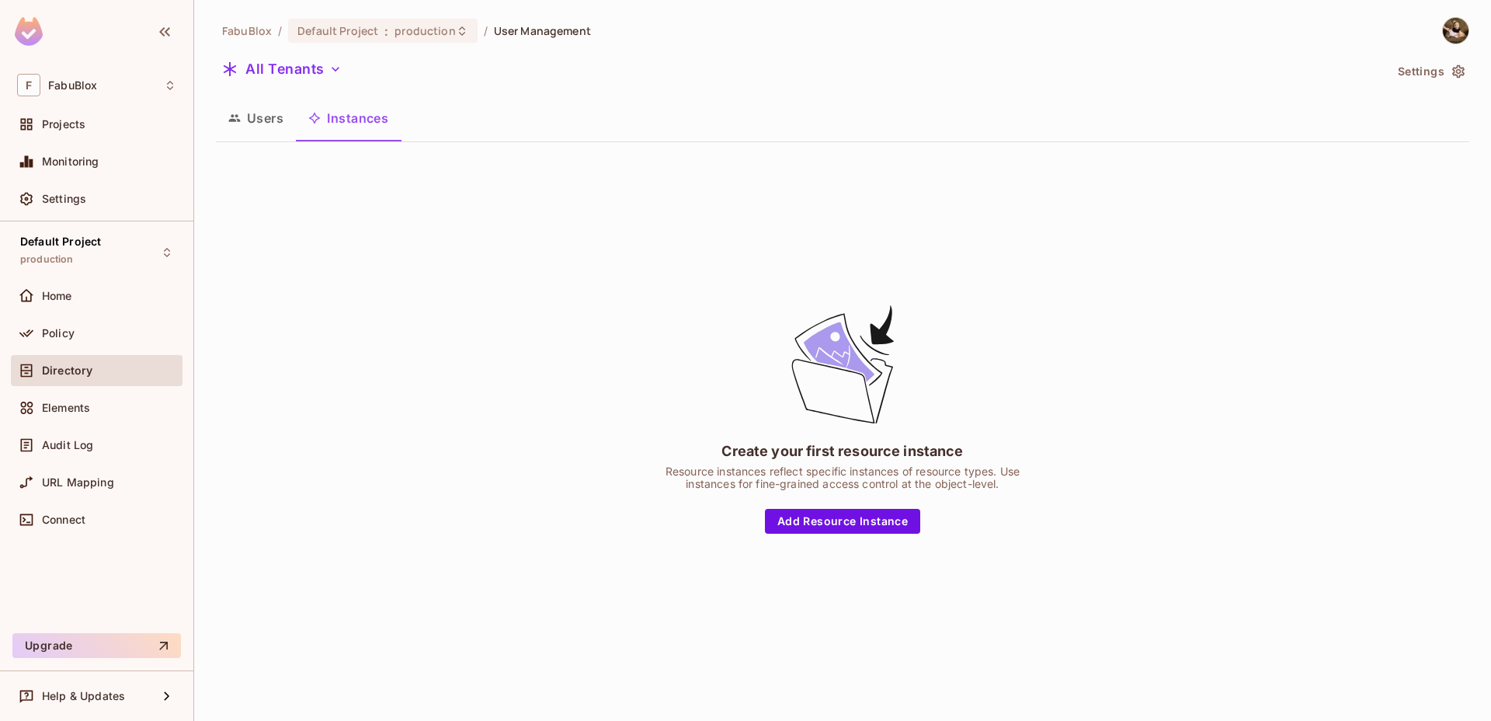
click at [252, 130] on button "Users" at bounding box center [256, 118] width 80 height 39
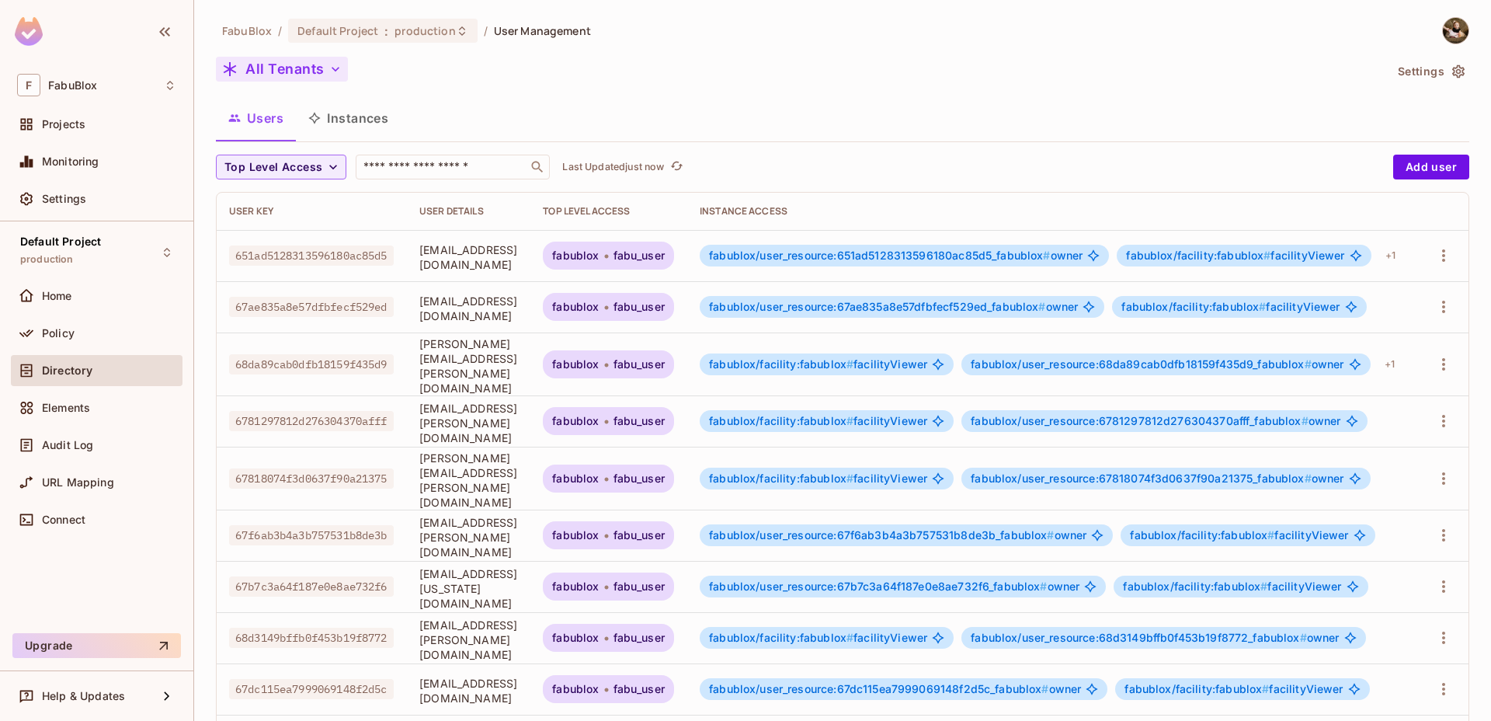
click at [315, 74] on button "All Tenants" at bounding box center [282, 69] width 132 height 25
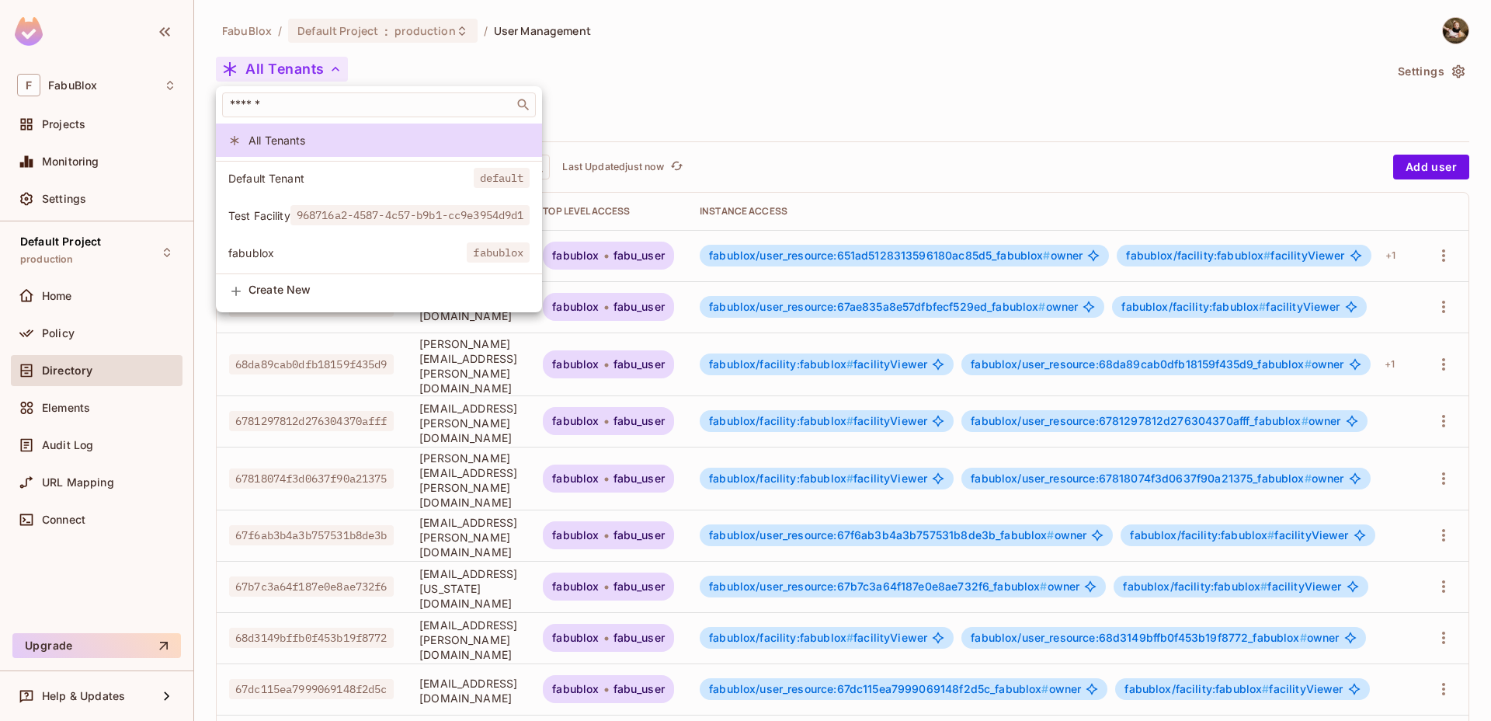
click at [322, 168] on li "Default Tenant default" at bounding box center [379, 178] width 326 height 33
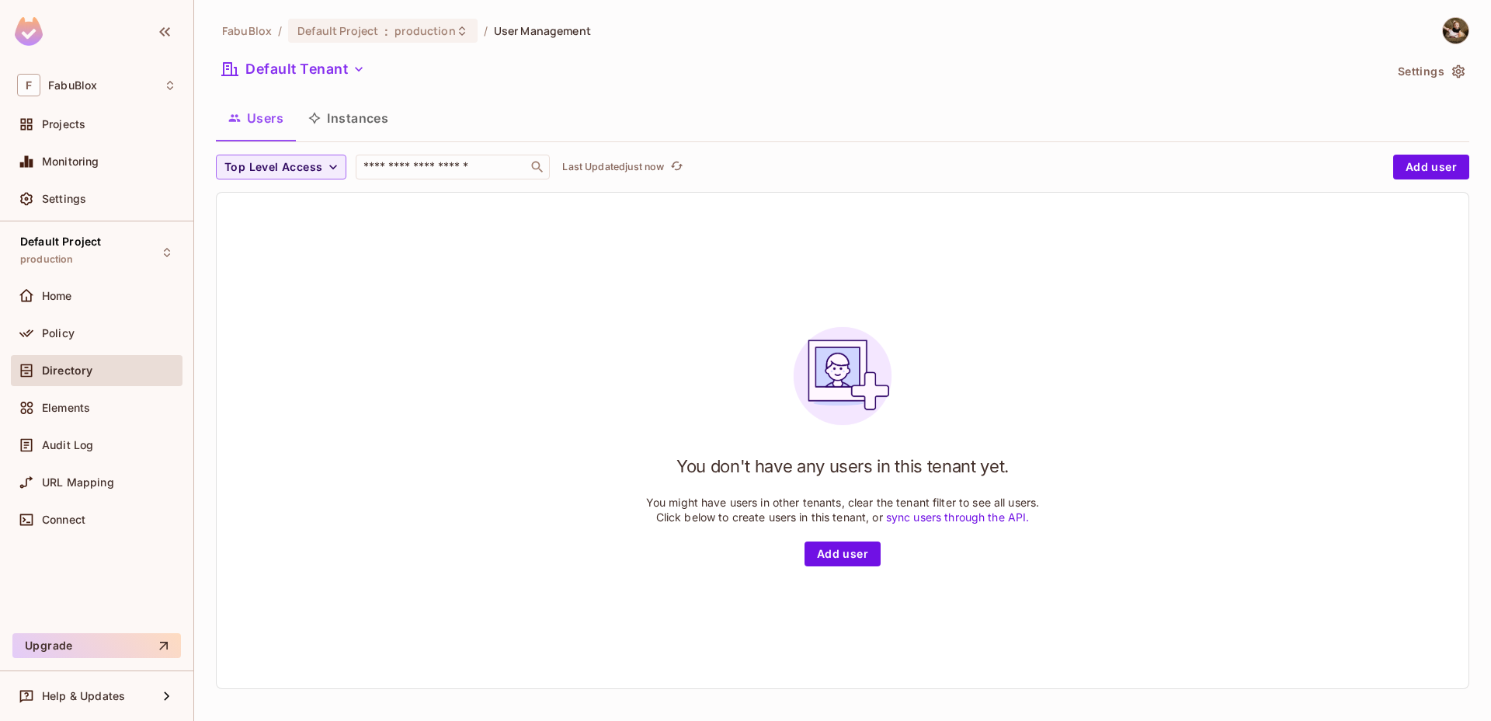
click at [359, 122] on button "Instances" at bounding box center [348, 118] width 105 height 39
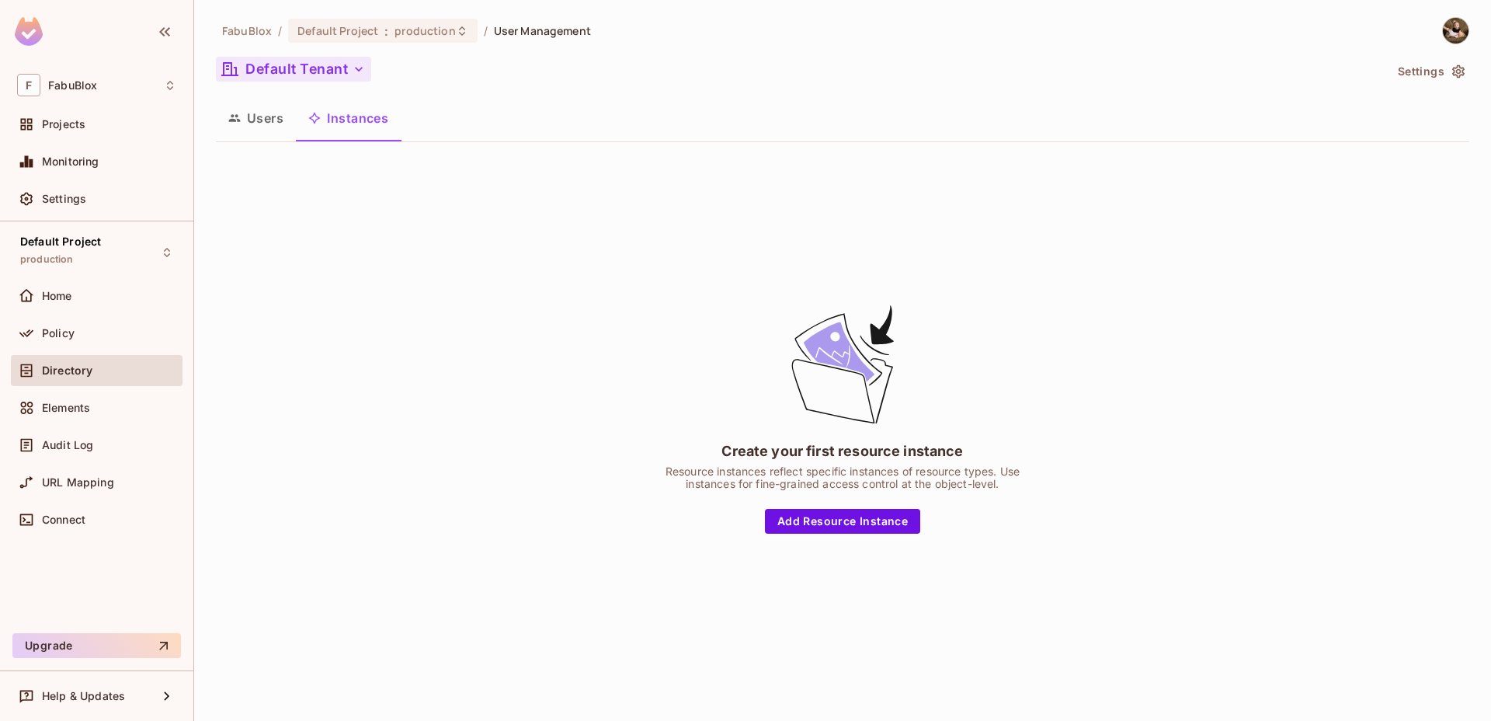
click at [315, 72] on button "Default Tenant" at bounding box center [293, 69] width 155 height 25
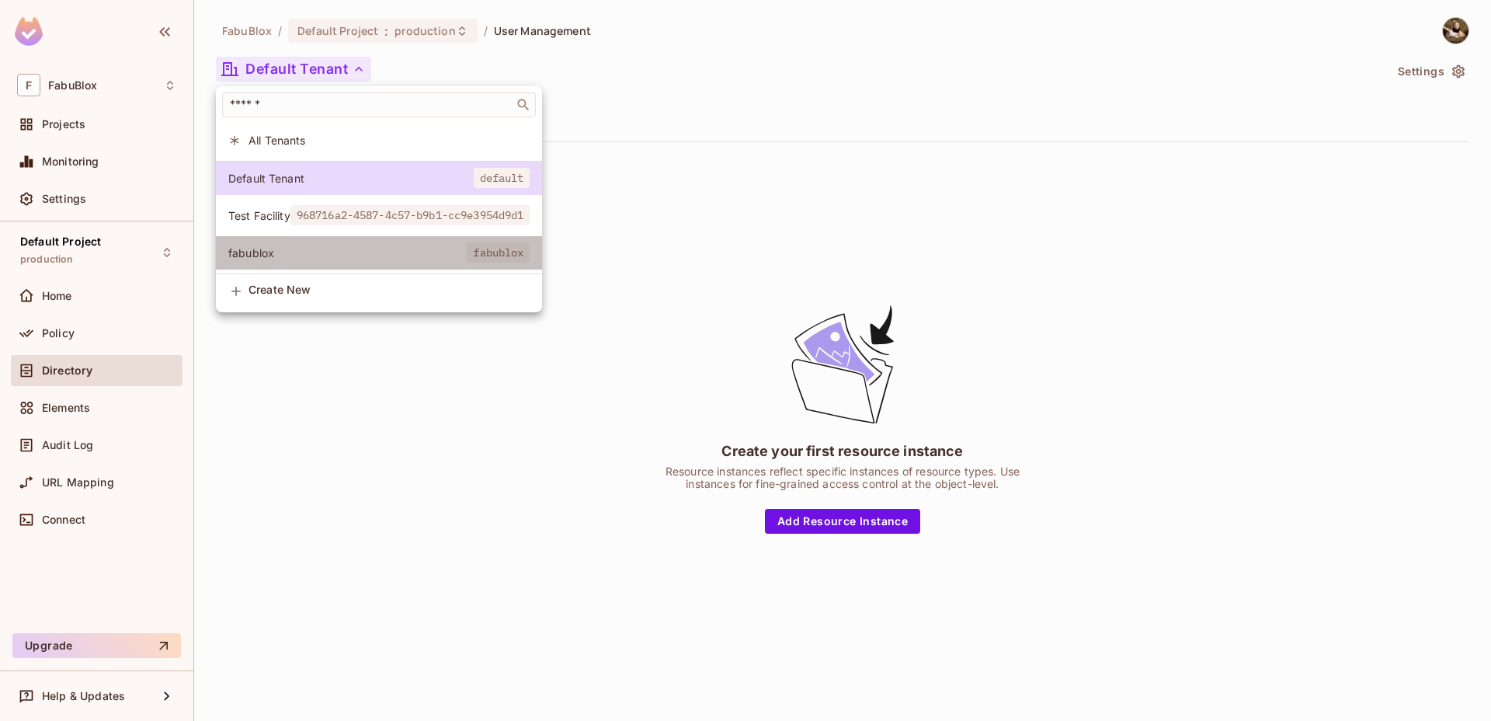
click at [338, 258] on span "fabublox" at bounding box center [347, 252] width 238 height 15
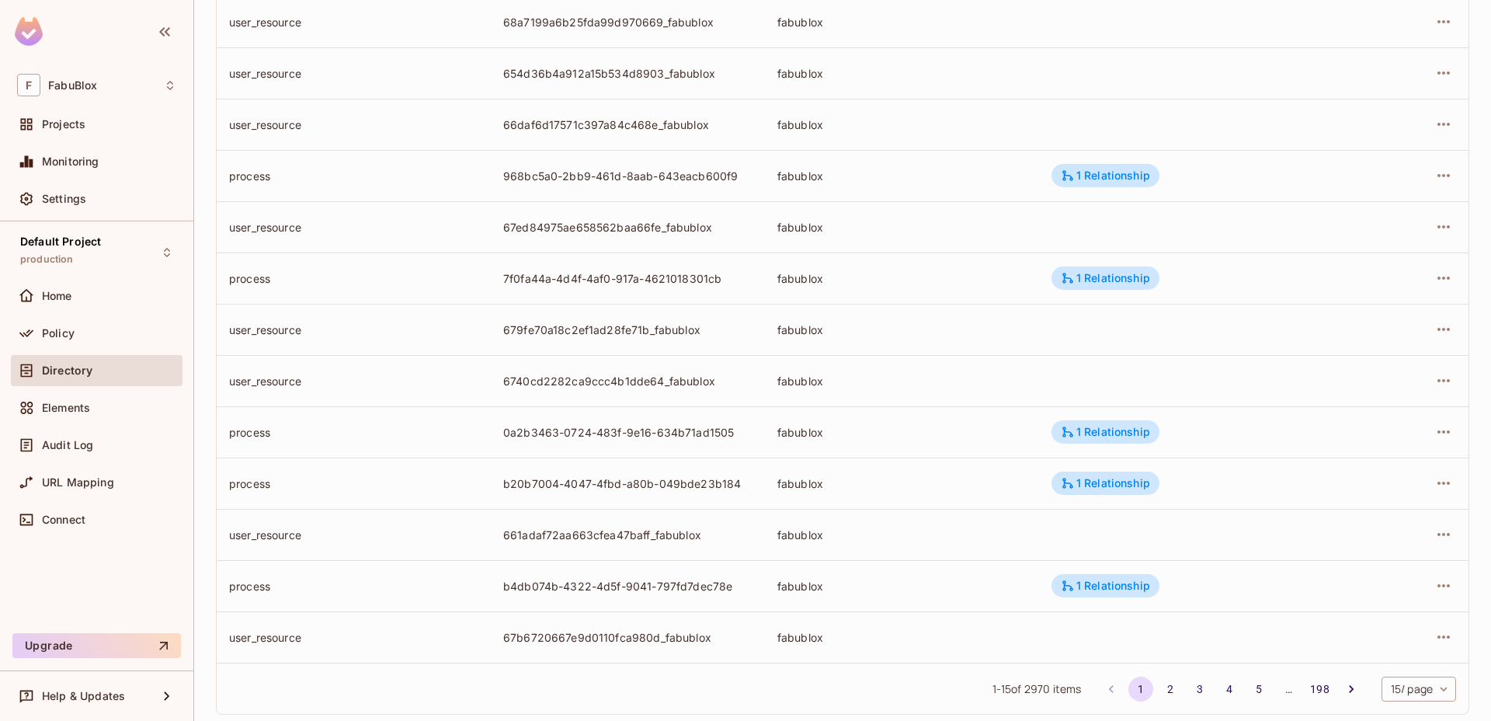
scroll to position [364, 0]
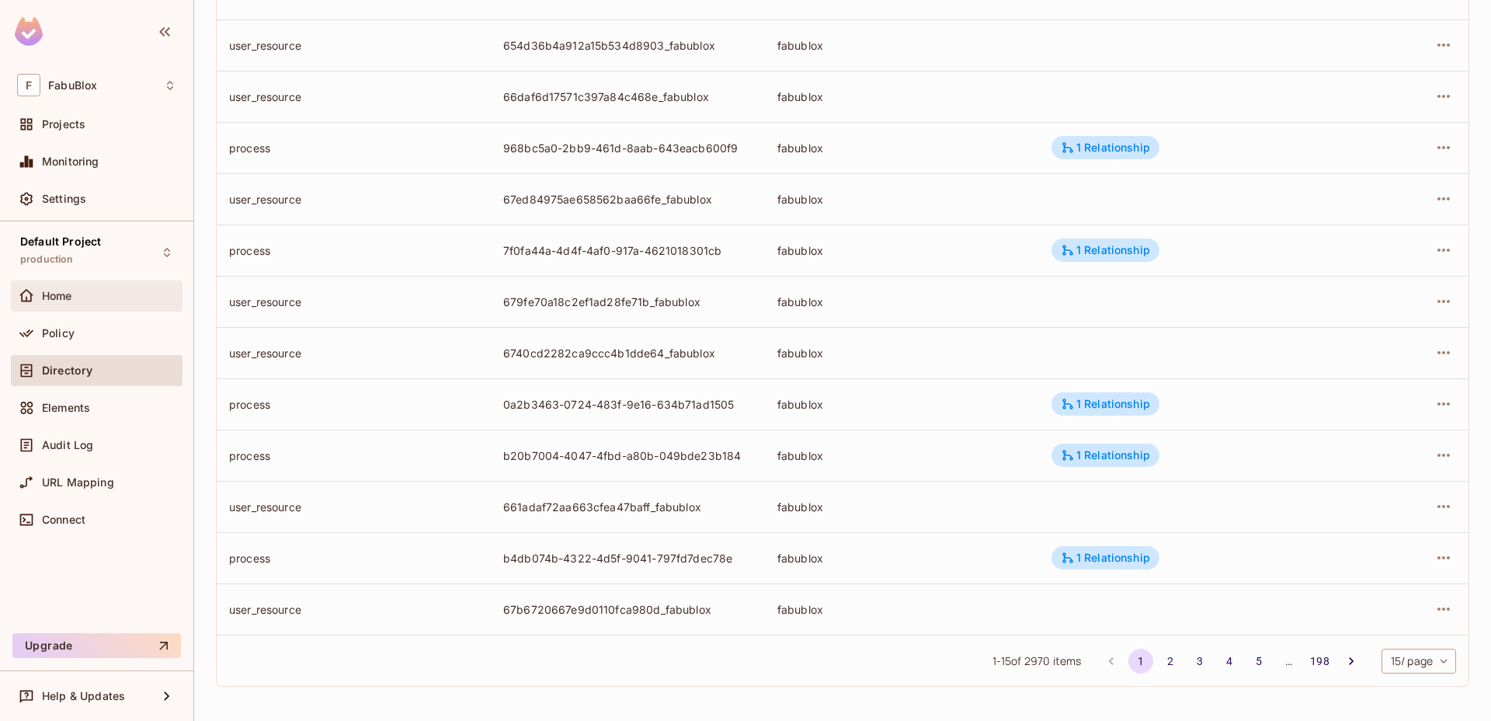
click at [71, 292] on span "Home" at bounding box center [57, 296] width 30 height 12
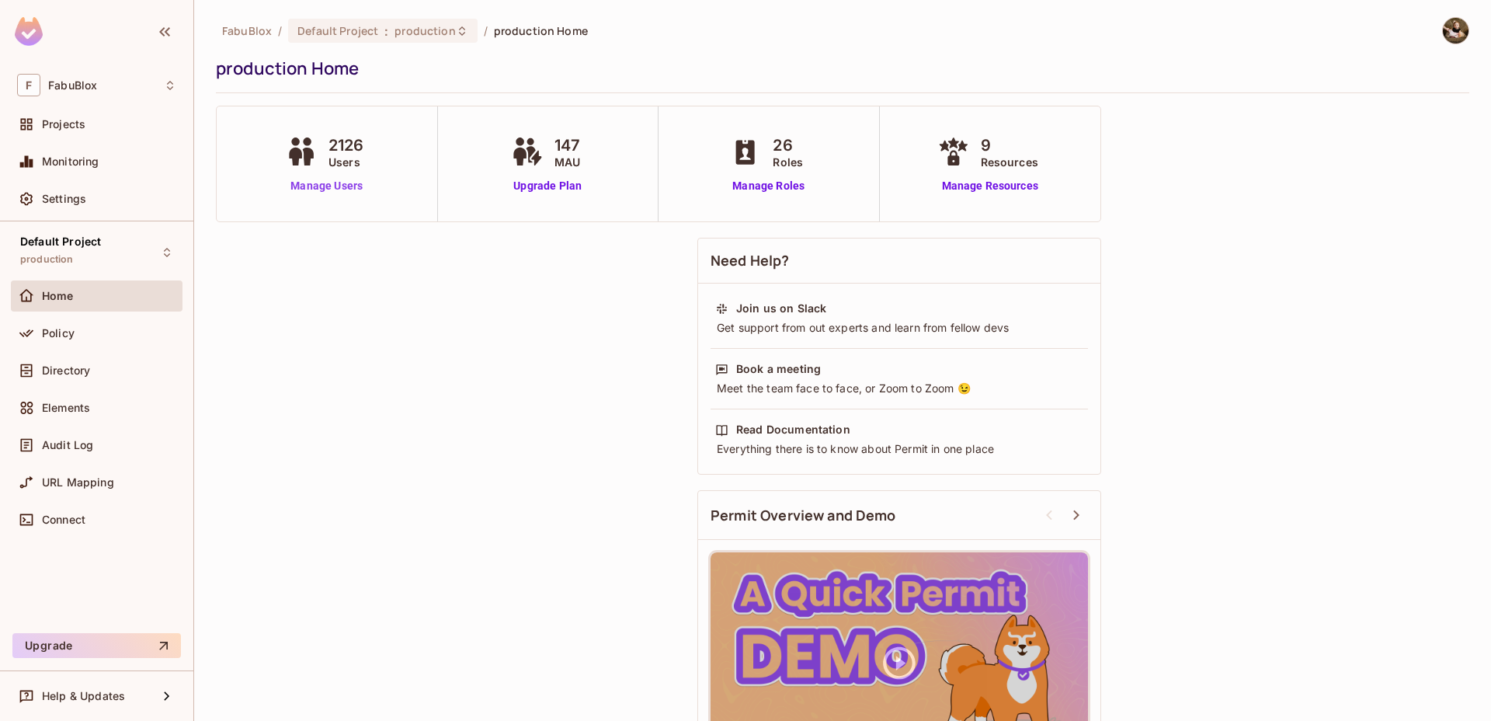
click at [340, 187] on link "Manage Users" at bounding box center [327, 186] width 90 height 16
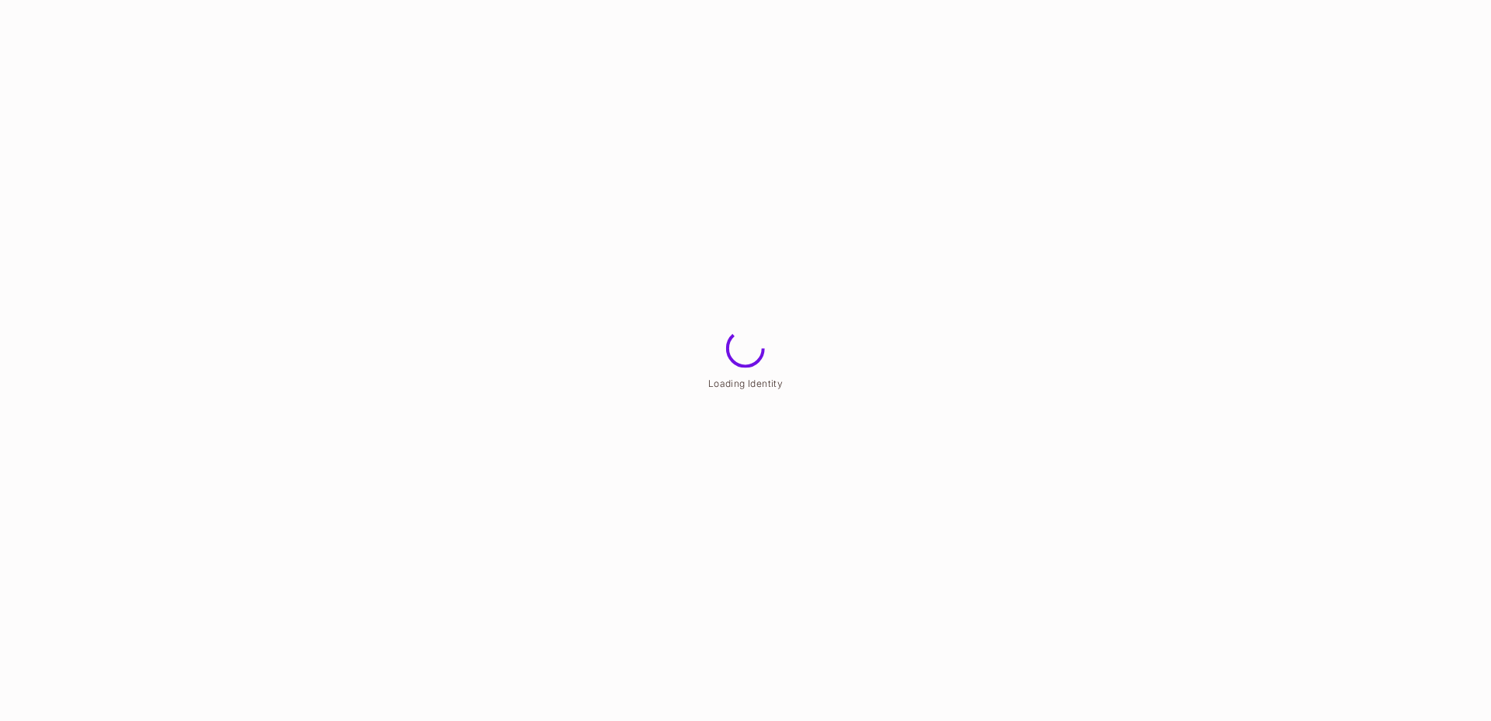
click at [1100, 0] on html "Loading Identity" at bounding box center [745, 0] width 1491 height 0
